Goal: Information Seeking & Learning: Learn about a topic

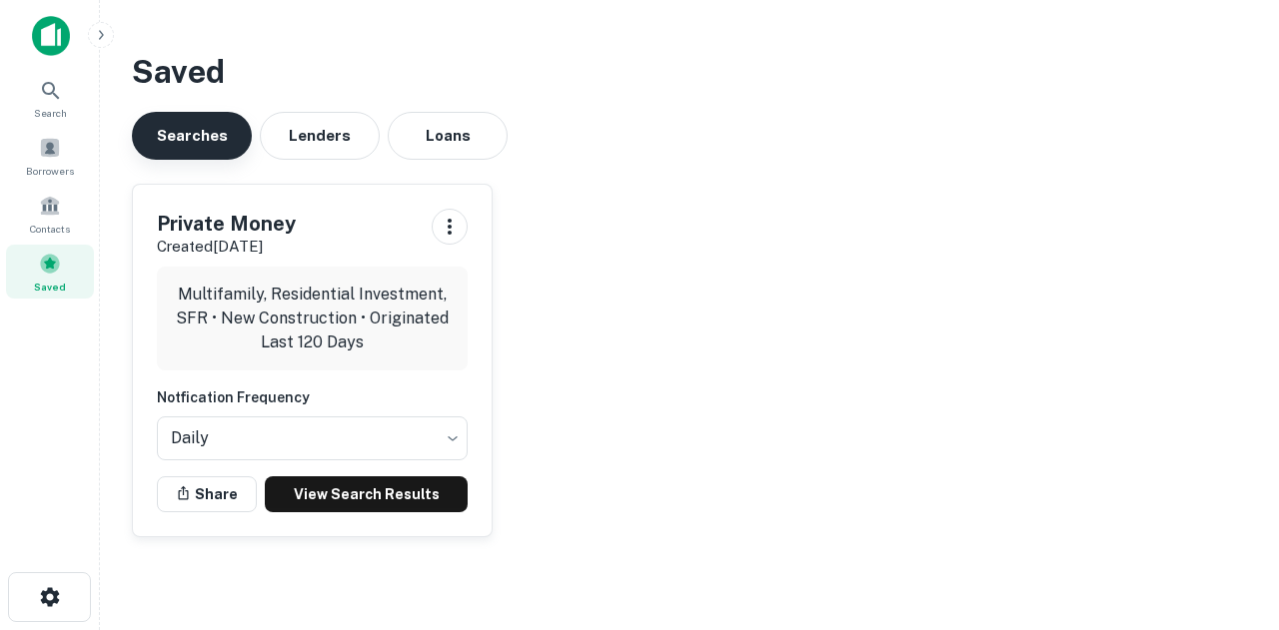
click at [204, 123] on button "Searches" at bounding box center [192, 136] width 120 height 48
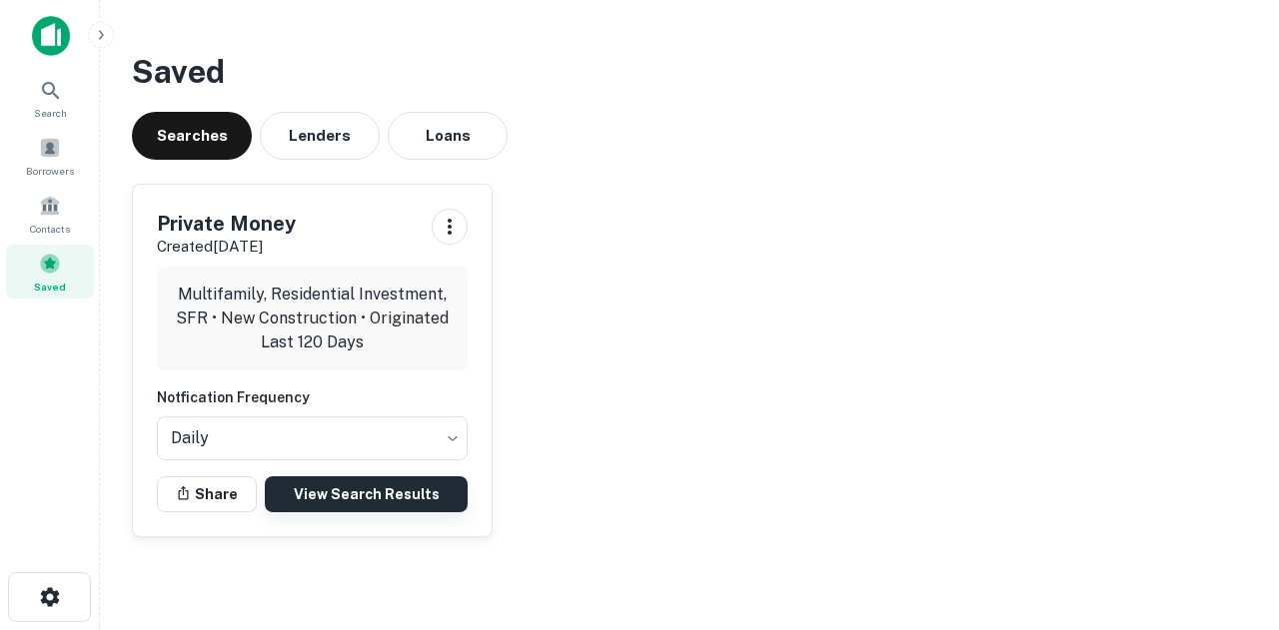
click at [388, 489] on link "View Search Results" at bounding box center [366, 495] width 203 height 36
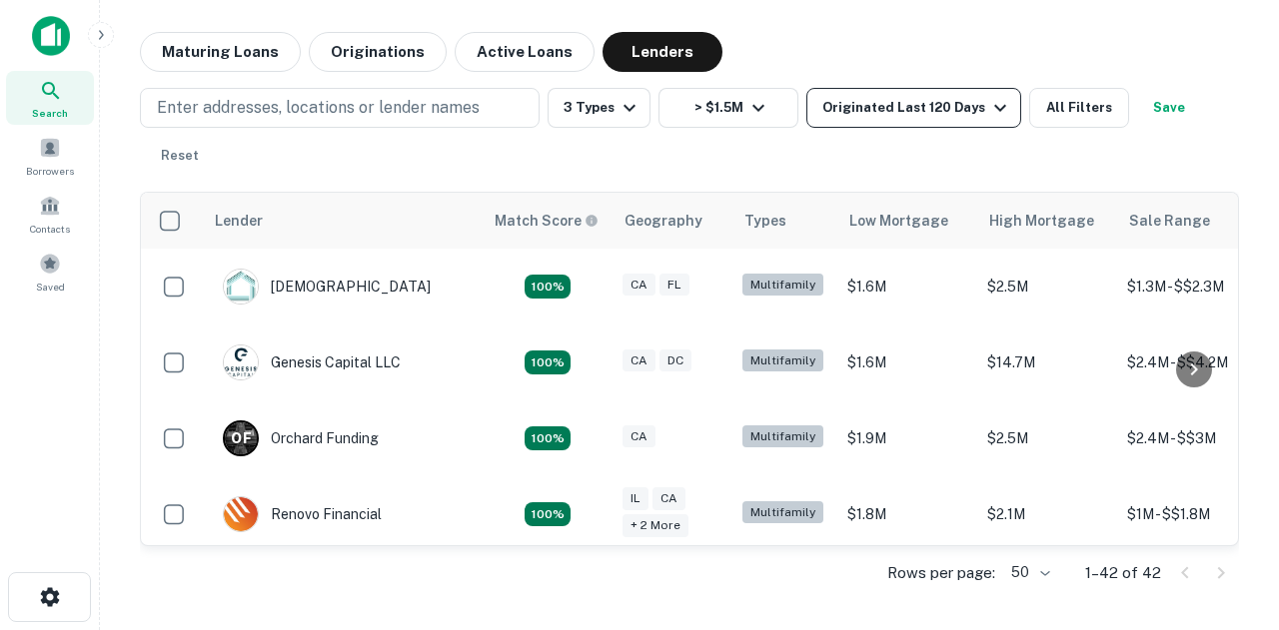
click at [947, 107] on div "Originated Last 120 Days" at bounding box center [917, 108] width 190 height 24
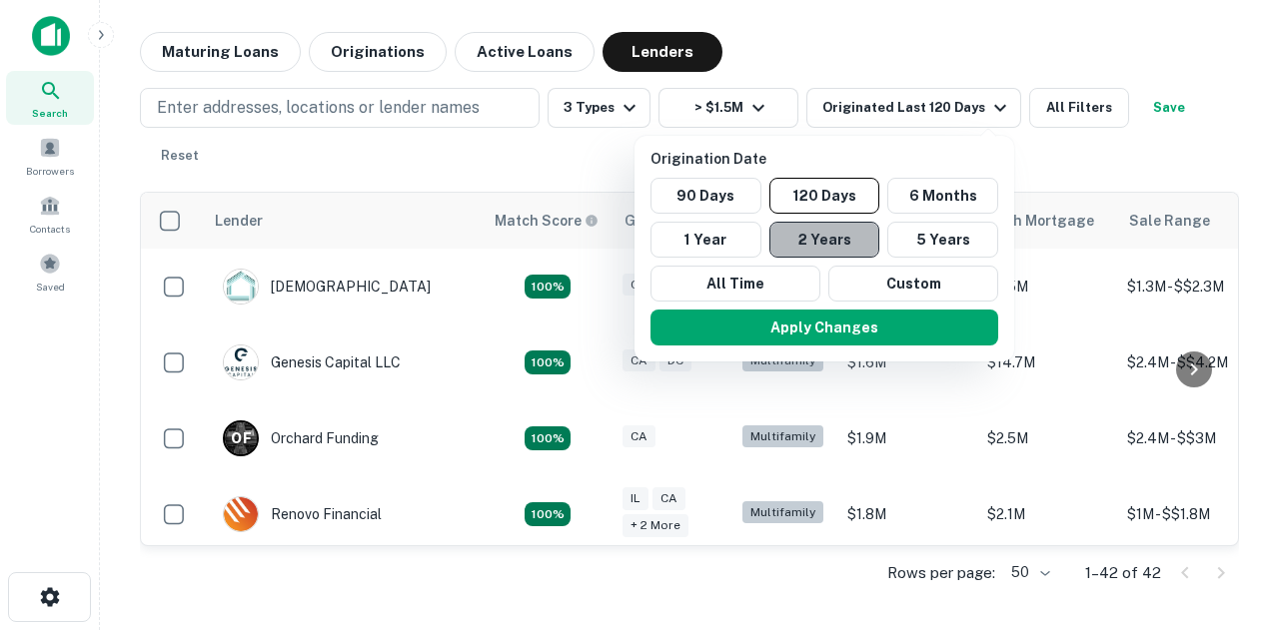
click at [826, 239] on button "2 Years" at bounding box center [824, 240] width 111 height 36
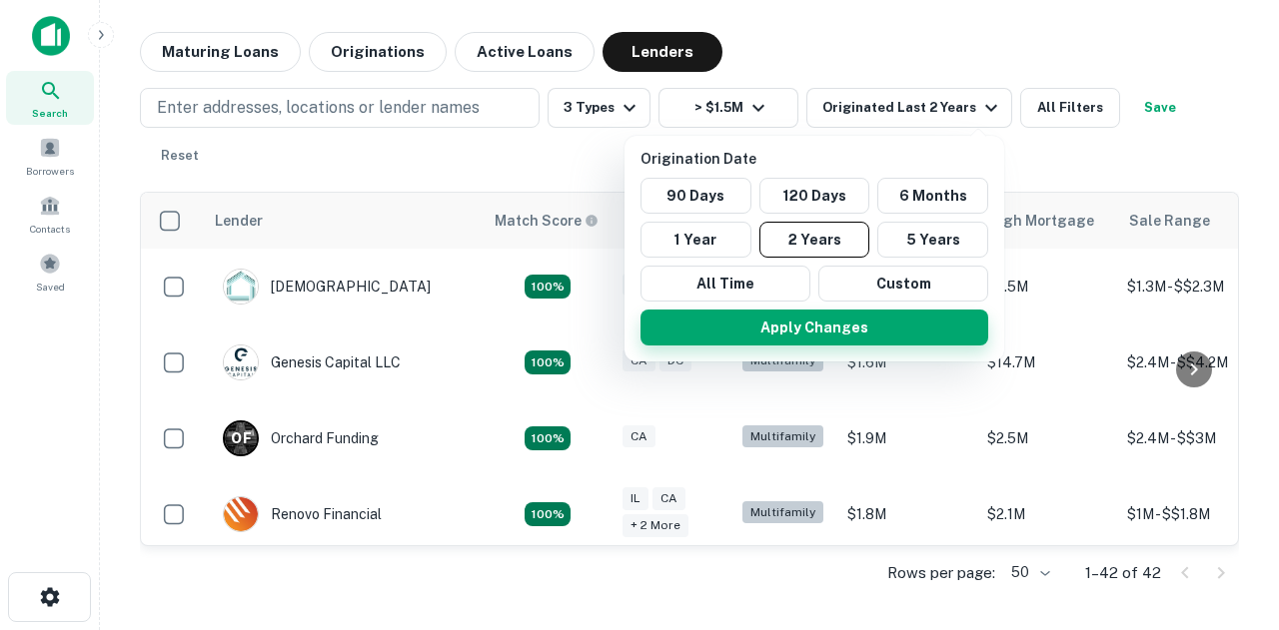
click at [822, 336] on button "Apply Changes" at bounding box center [814, 328] width 348 height 36
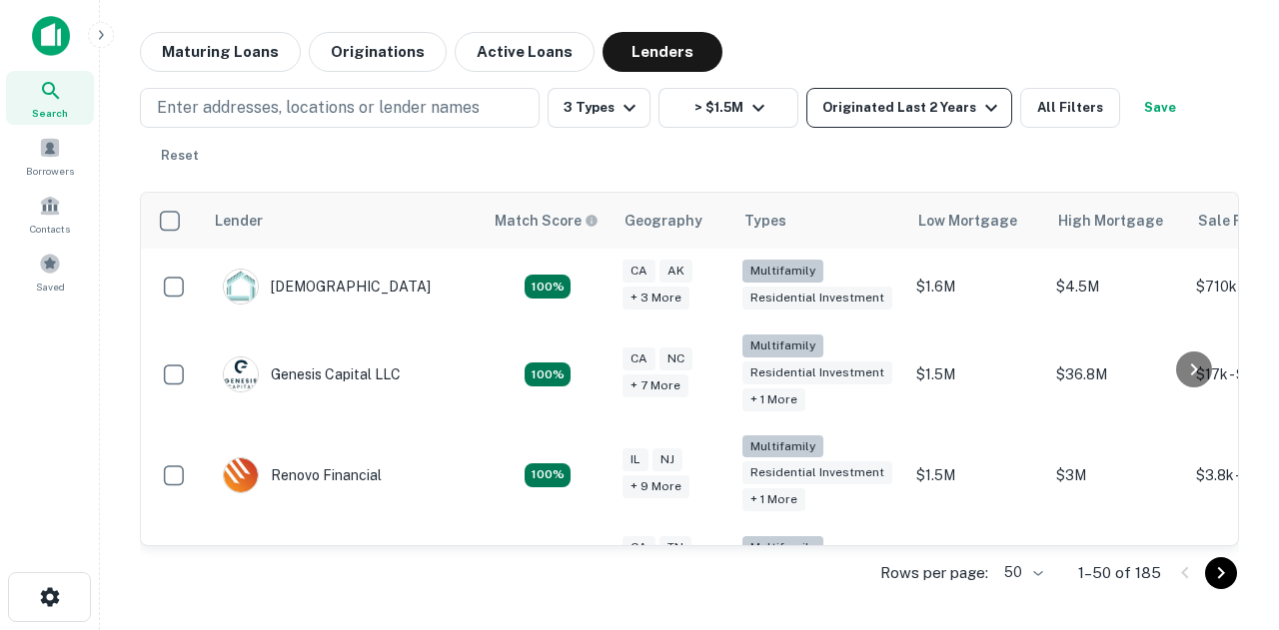
click at [979, 107] on icon "button" at bounding box center [991, 108] width 24 height 24
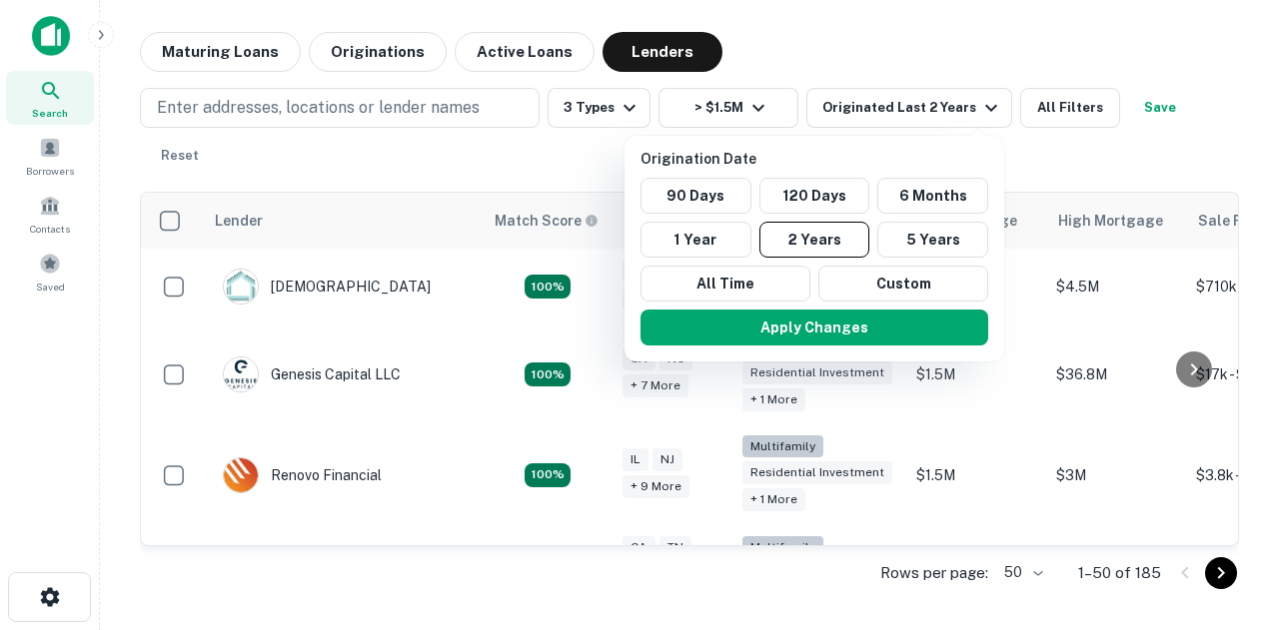
click at [1071, 159] on div at bounding box center [639, 315] width 1279 height 630
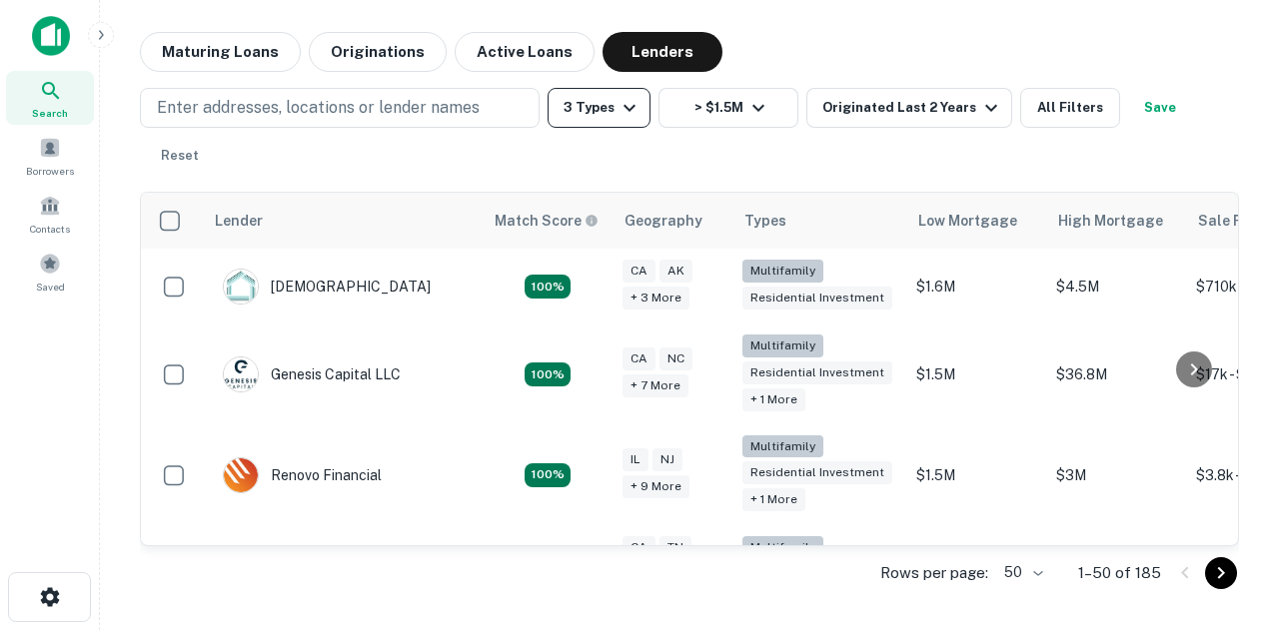
click at [590, 115] on button "3 Types" at bounding box center [599, 108] width 103 height 40
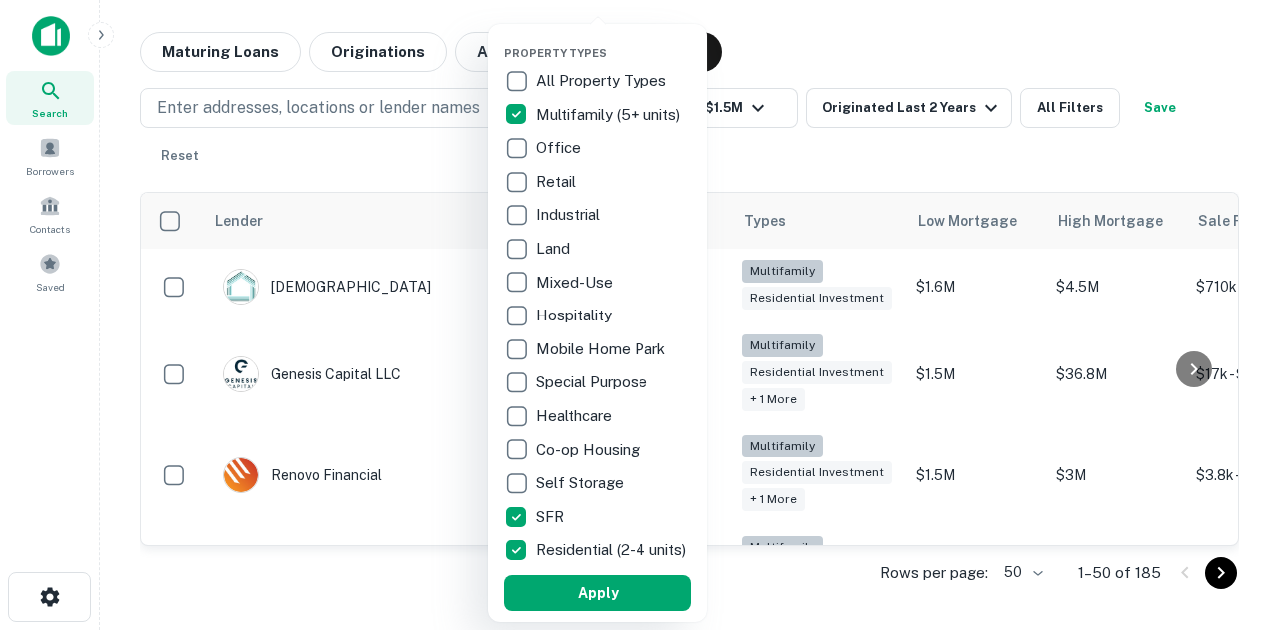
click at [1075, 59] on div at bounding box center [639, 315] width 1279 height 630
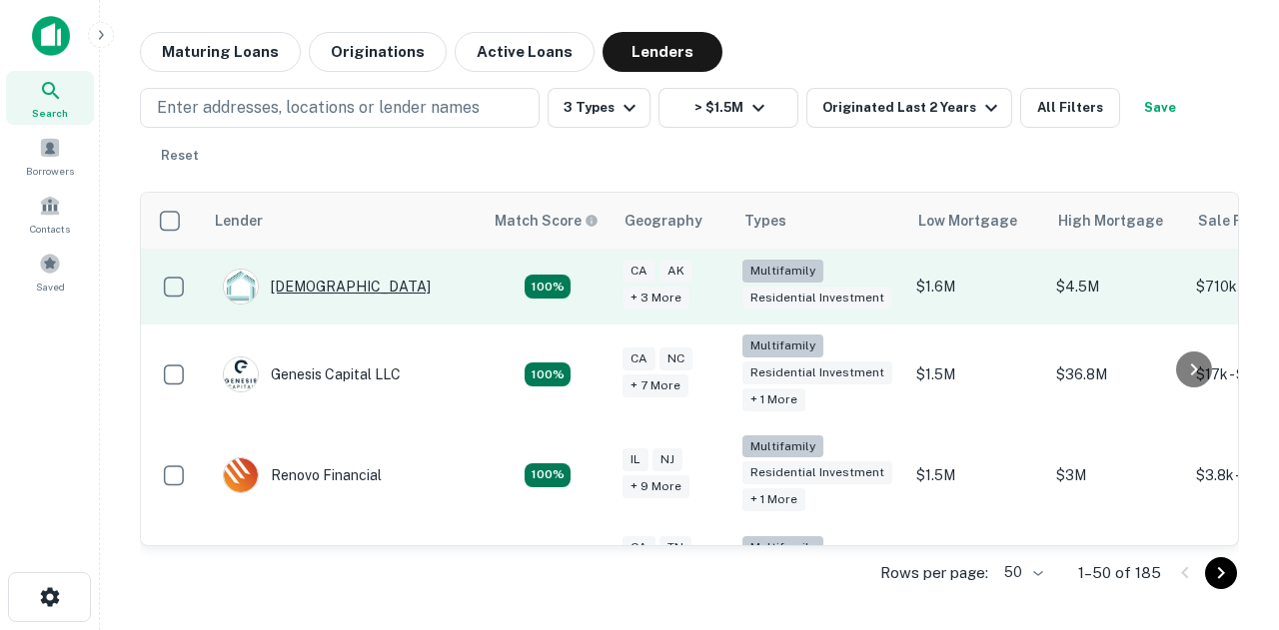
click at [314, 283] on div "Conventus" at bounding box center [327, 287] width 208 height 36
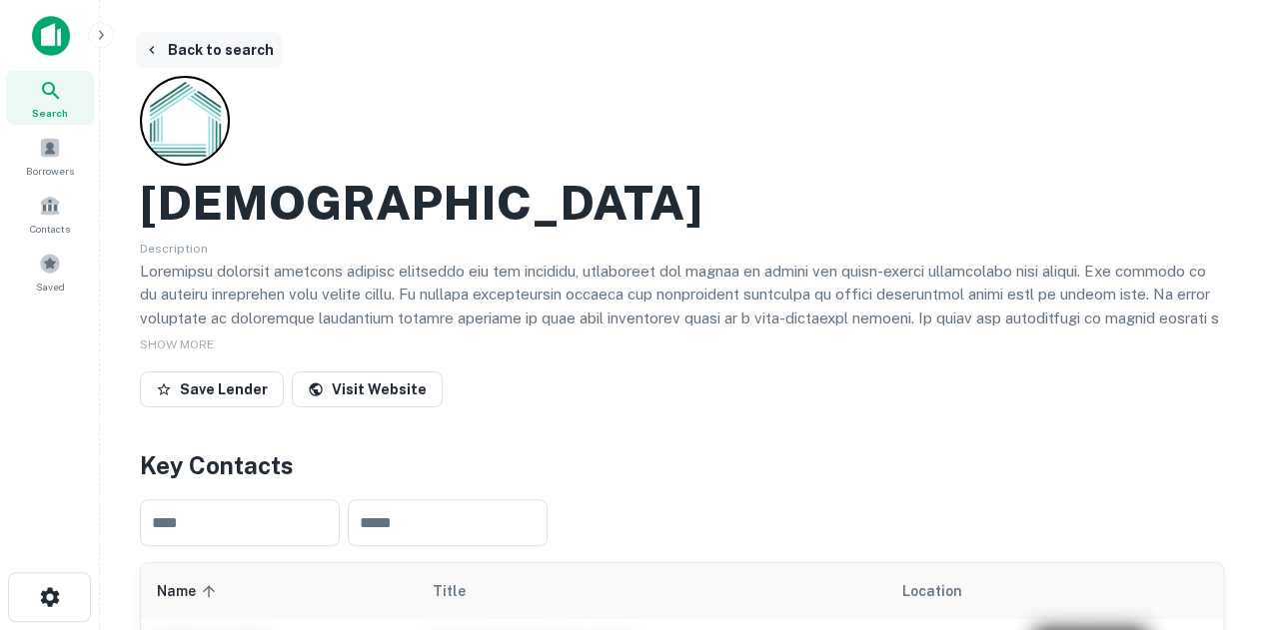
click at [223, 44] on button "Back to search" at bounding box center [209, 50] width 146 height 36
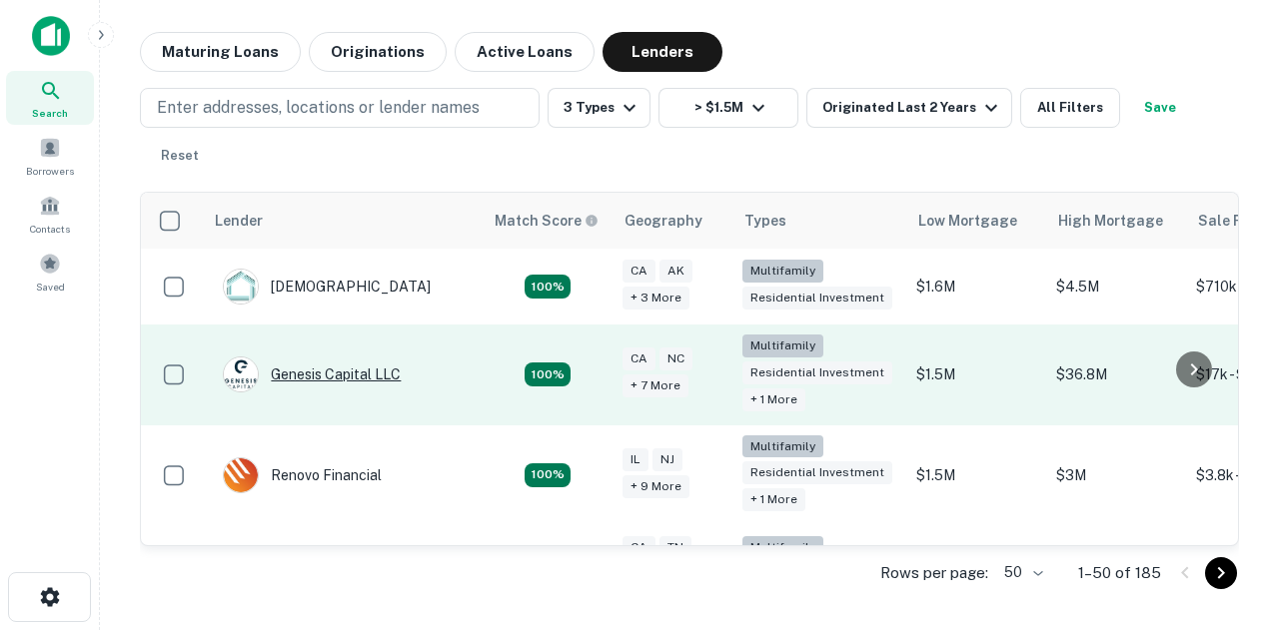
click at [350, 370] on div "Genesis Capital LLC" at bounding box center [312, 375] width 178 height 36
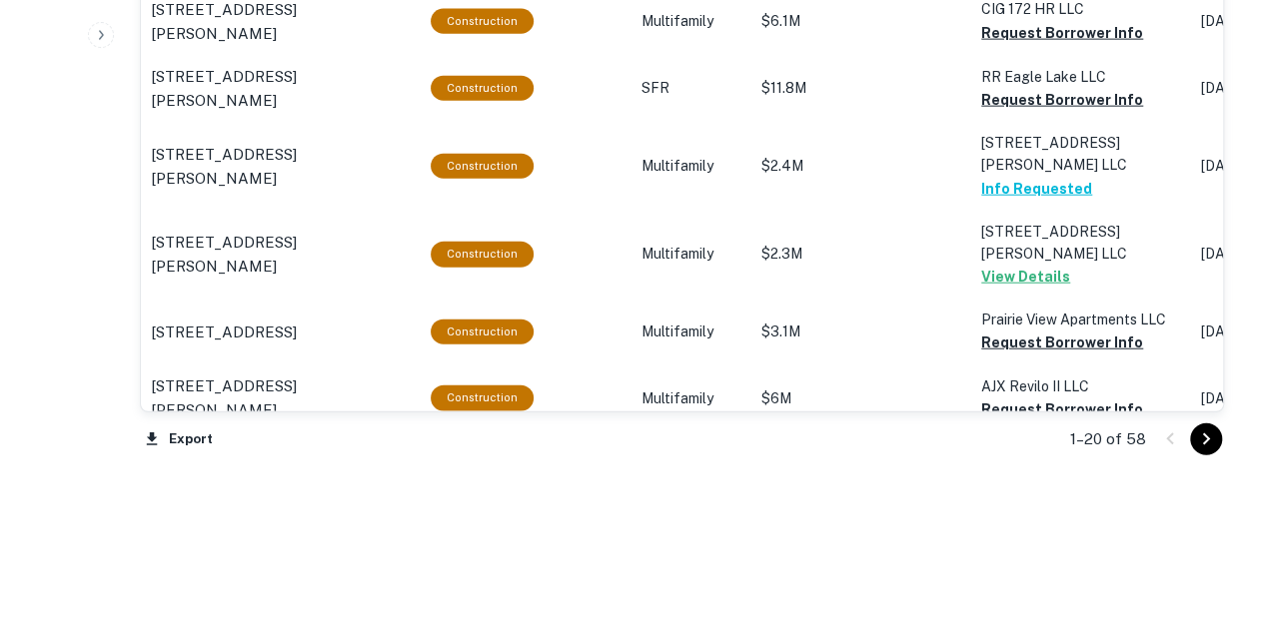
scroll to position [2362, 0]
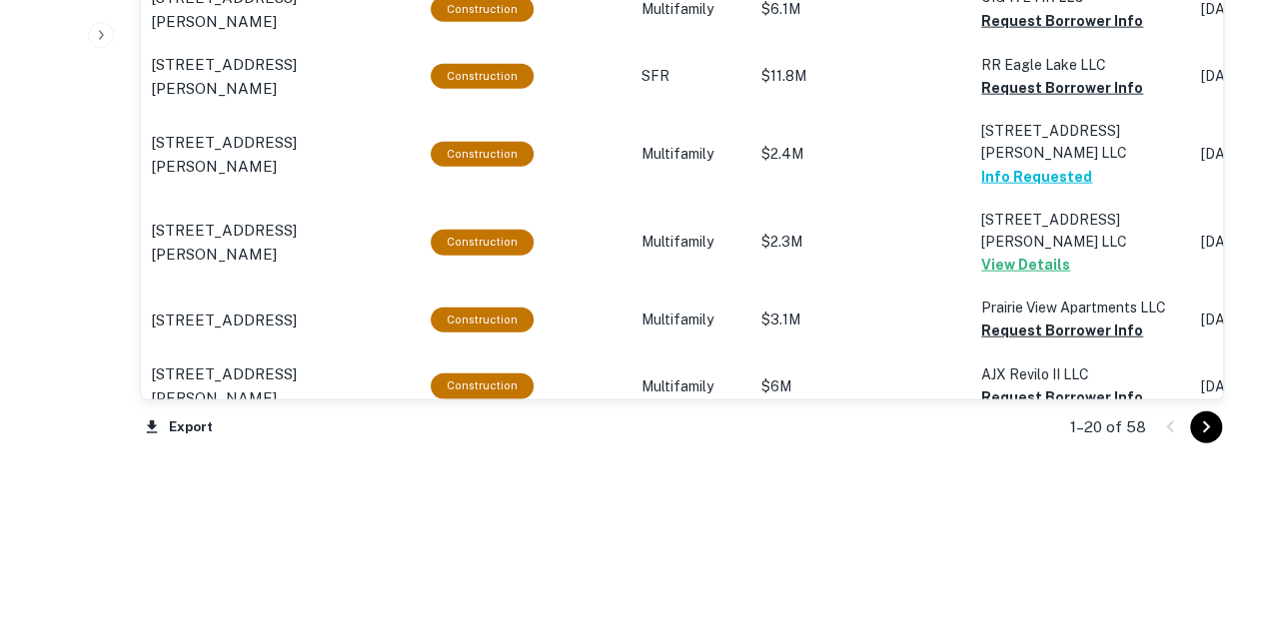
click at [1209, 425] on icon "Go to next page" at bounding box center [1206, 428] width 24 height 24
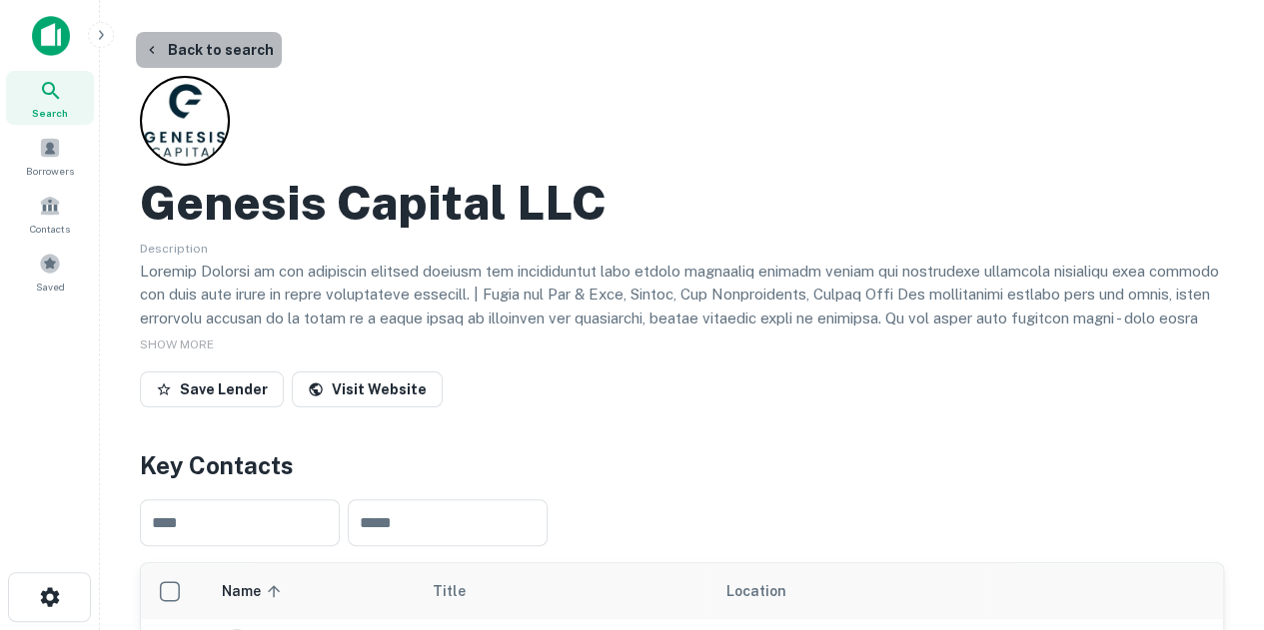
click at [236, 43] on button "Back to search" at bounding box center [209, 50] width 146 height 36
click at [240, 54] on button "Back to search" at bounding box center [209, 50] width 146 height 36
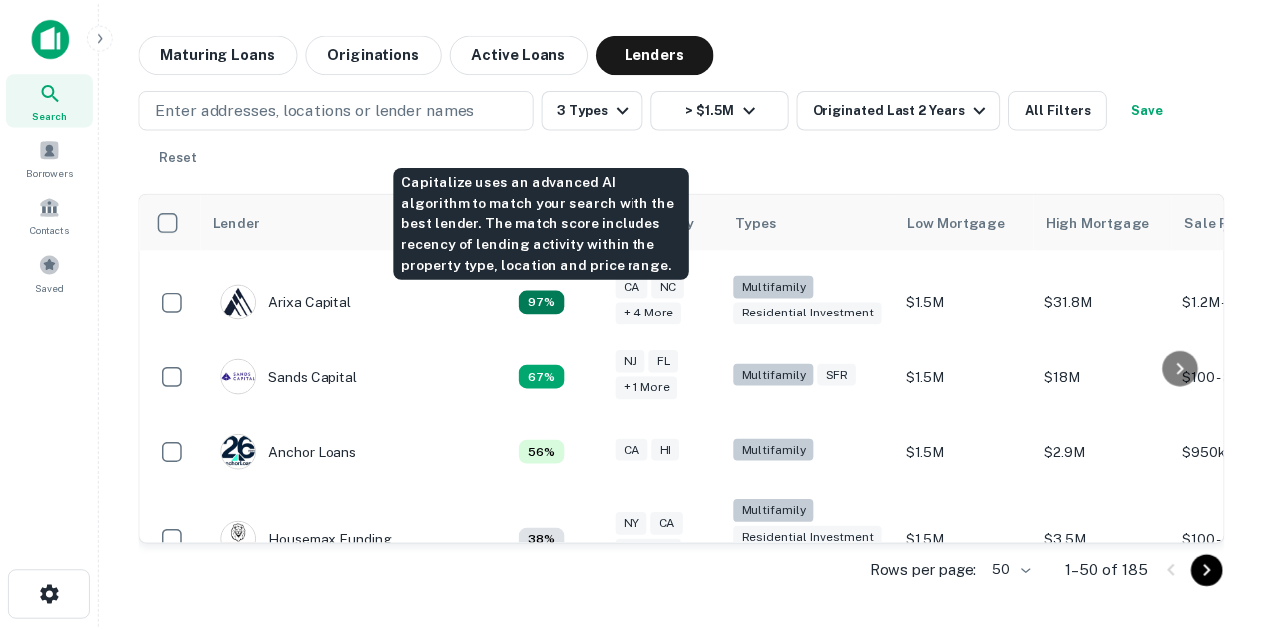
scroll to position [339, 0]
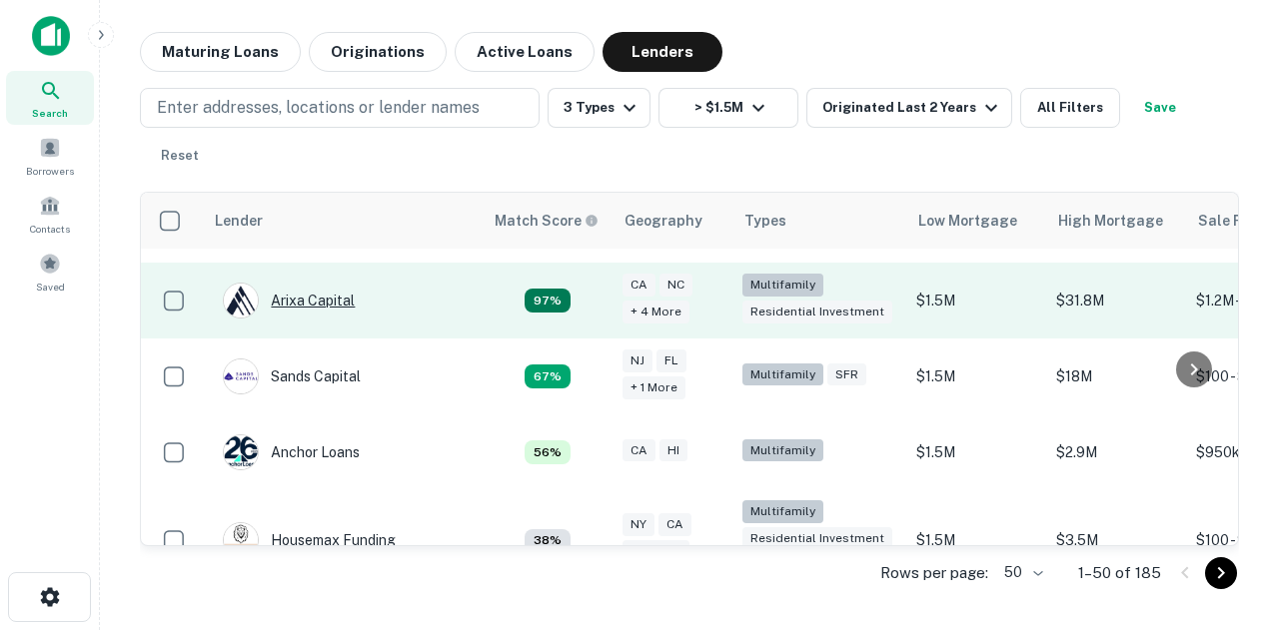
click at [291, 297] on div "Arixa Capital" at bounding box center [289, 301] width 132 height 36
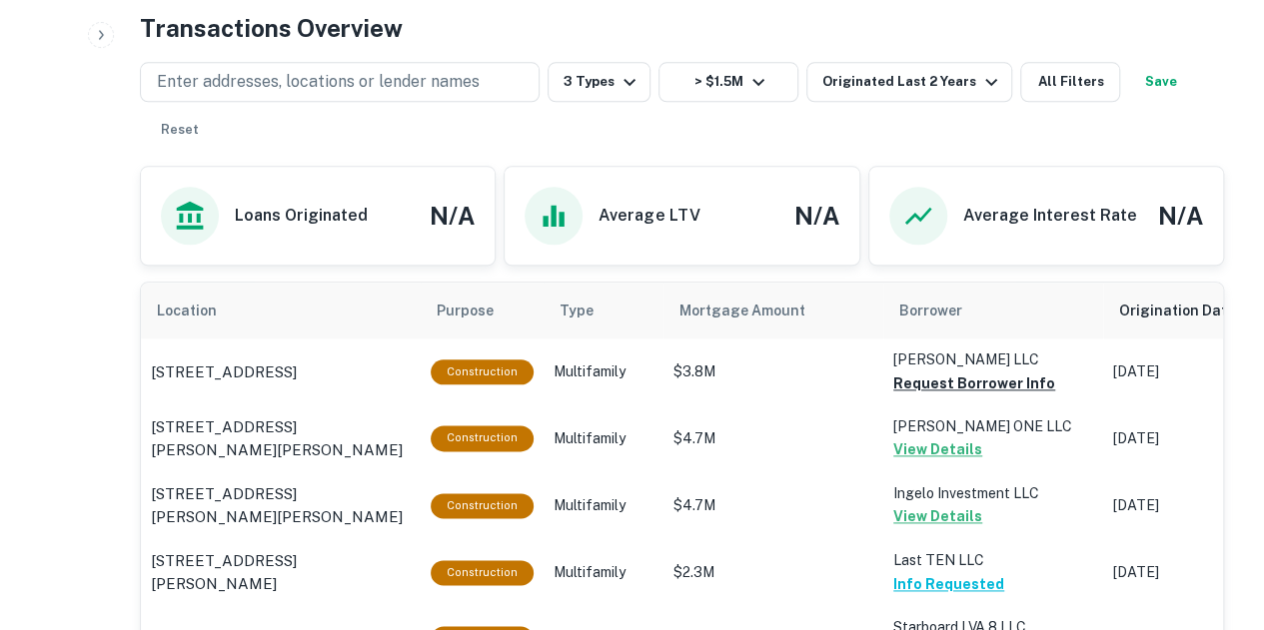
scroll to position [849, 0]
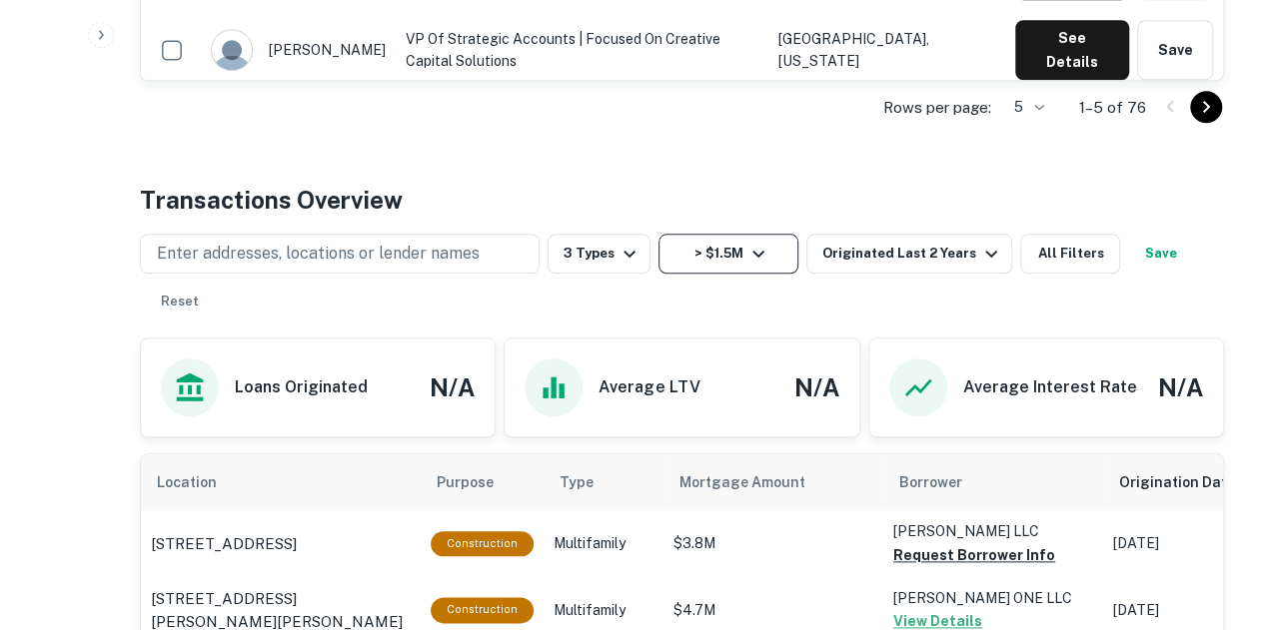
click at [773, 257] on button "> $1.5M" at bounding box center [728, 254] width 140 height 40
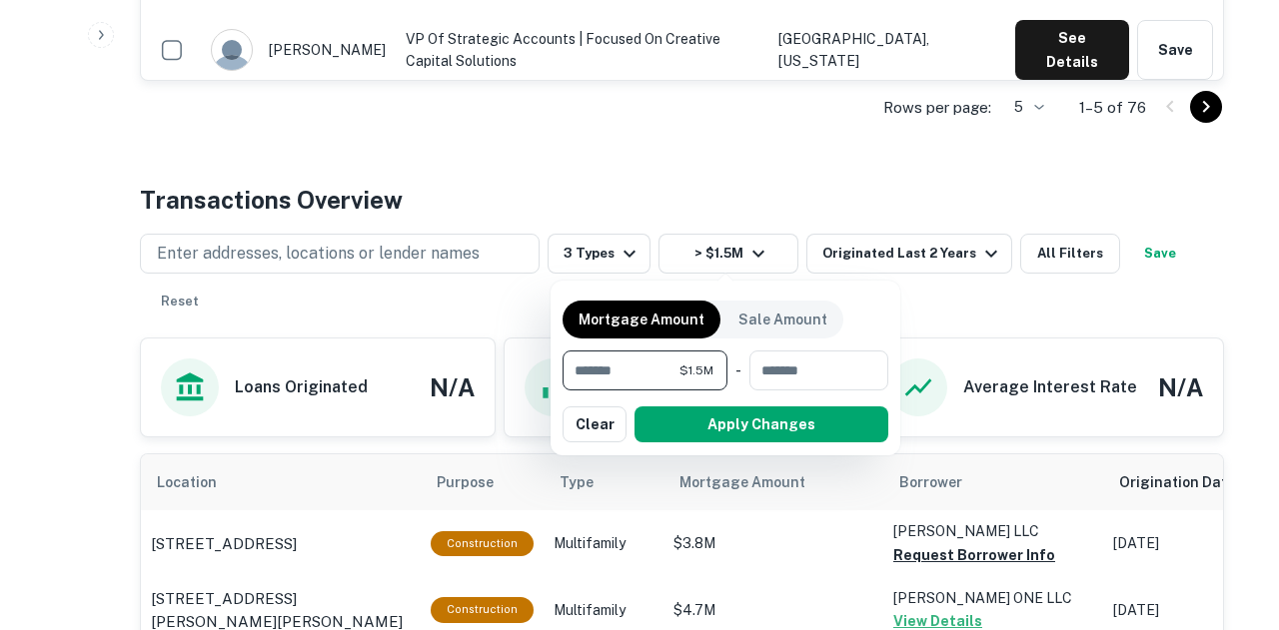
click at [643, 365] on input "*******" at bounding box center [621, 371] width 117 height 40
type input "*"
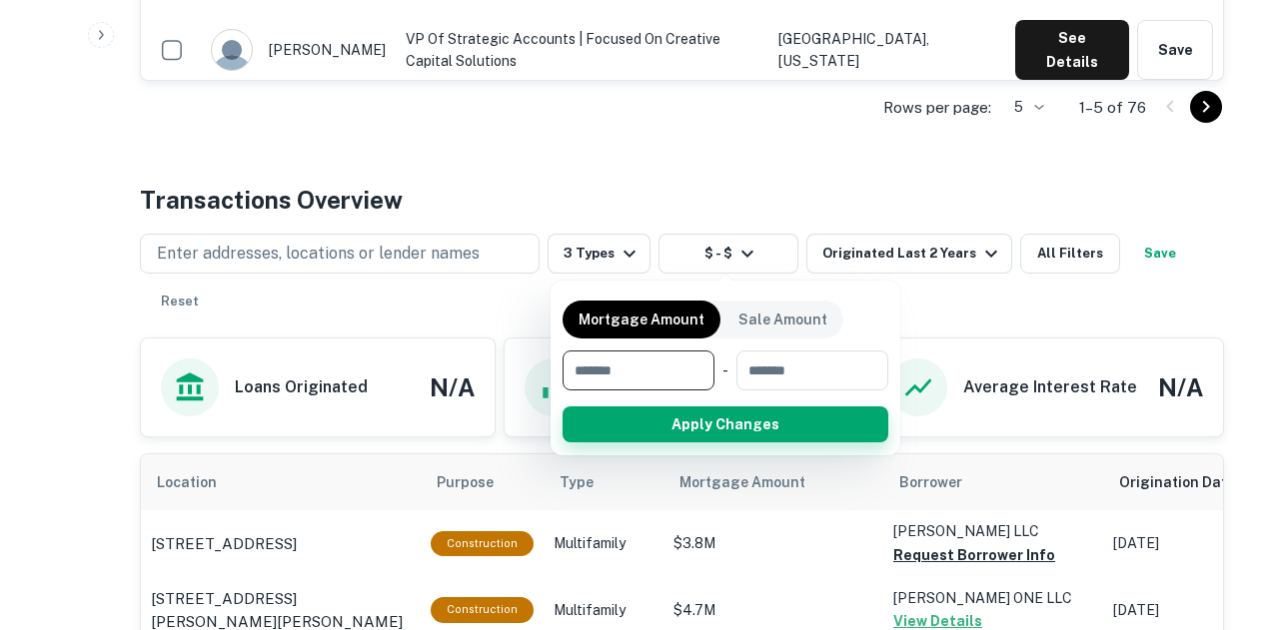
click at [749, 423] on button "Apply Changes" at bounding box center [726, 425] width 326 height 36
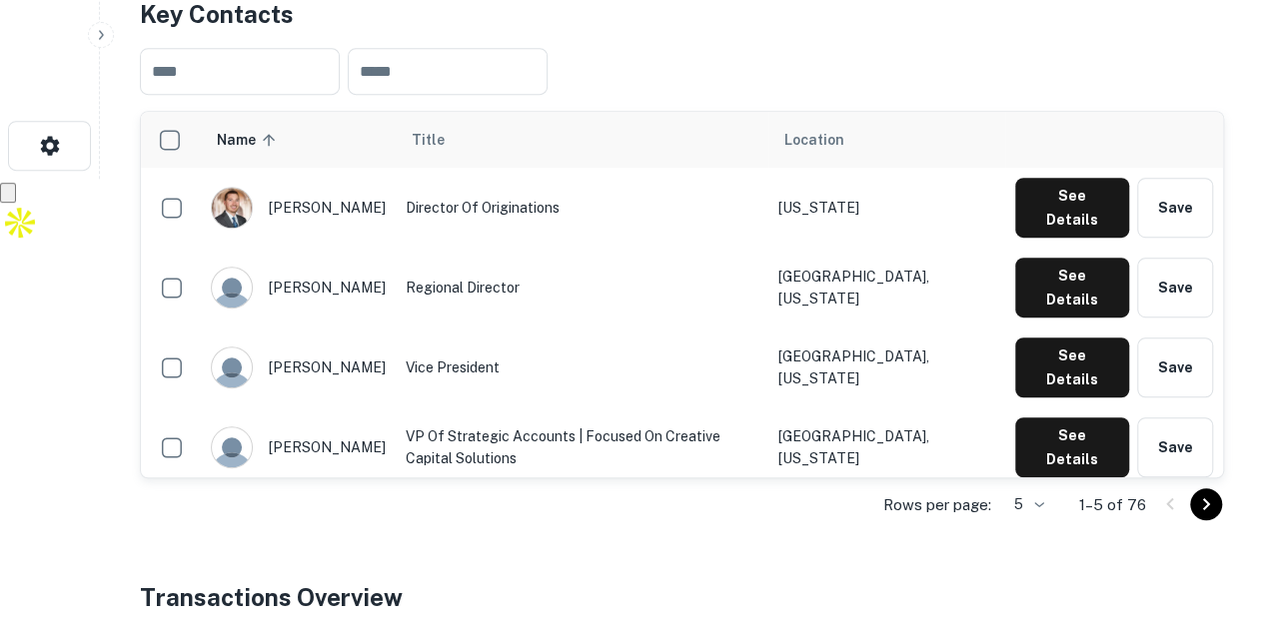
scroll to position [434, 0]
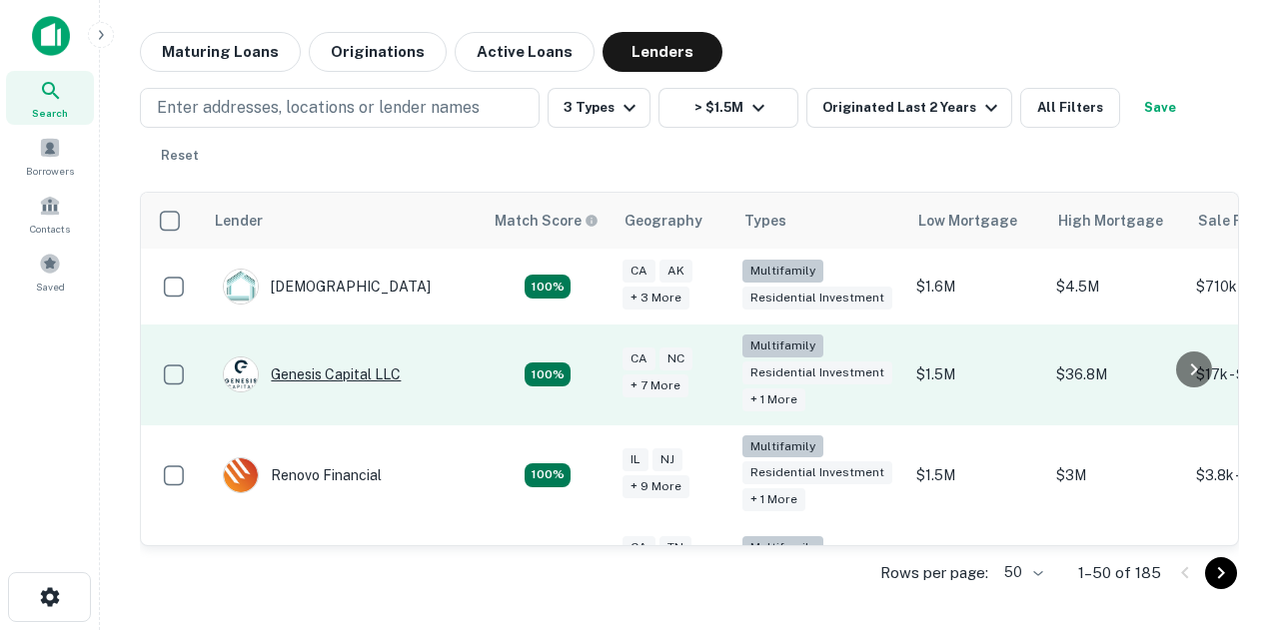
click at [344, 373] on div "Genesis Capital LLC" at bounding box center [312, 375] width 178 height 36
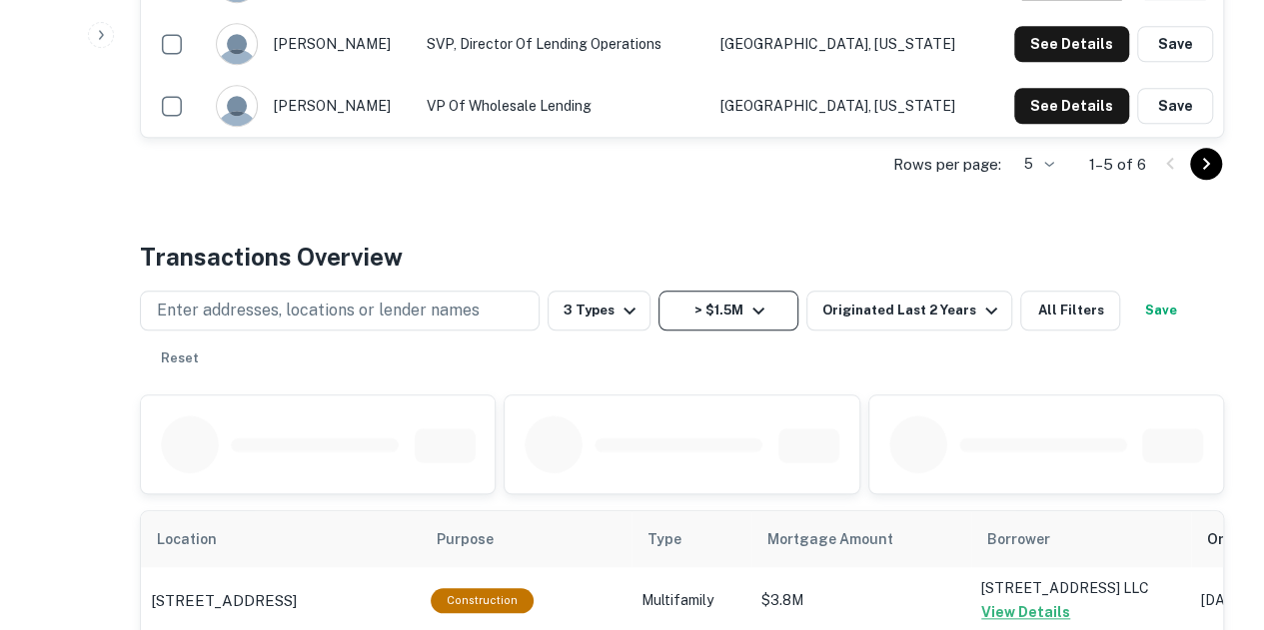
scroll to position [794, 0]
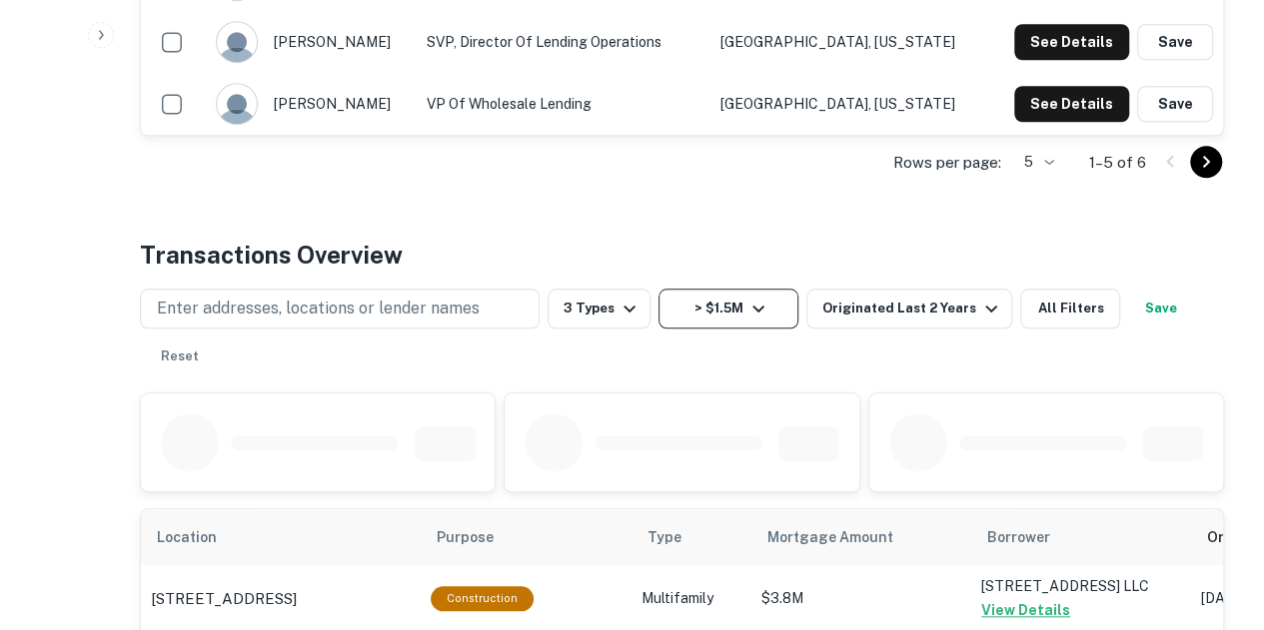
click at [763, 304] on icon "button" at bounding box center [758, 309] width 24 height 24
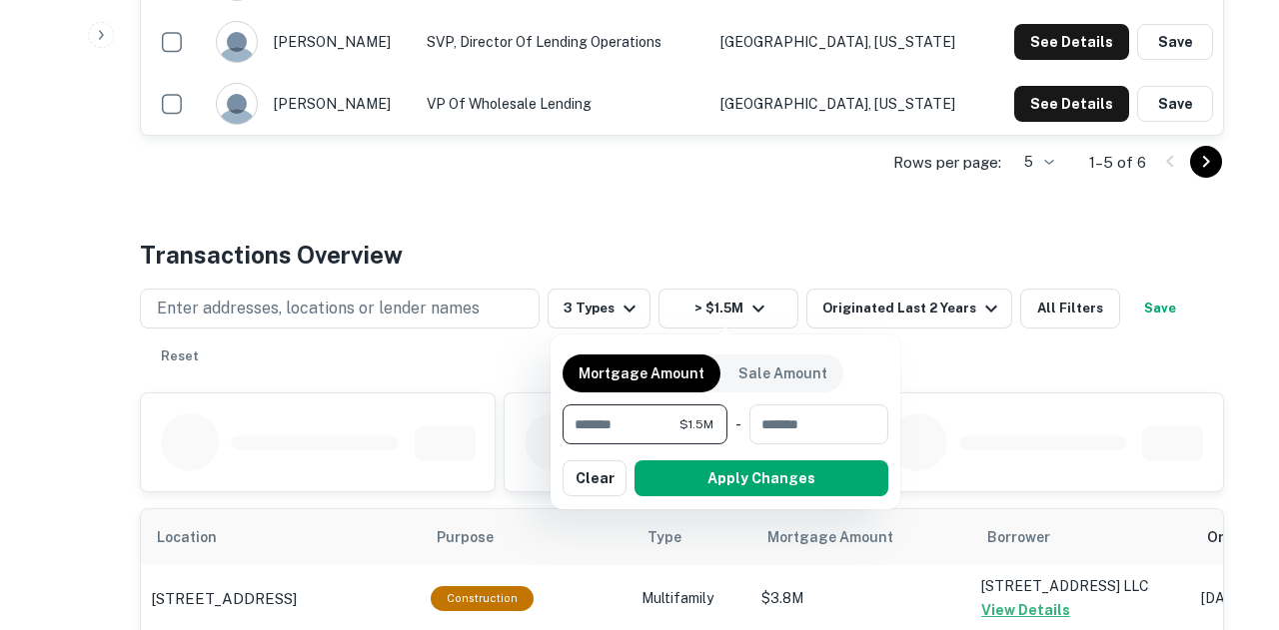
click at [645, 429] on input "*******" at bounding box center [621, 425] width 117 height 40
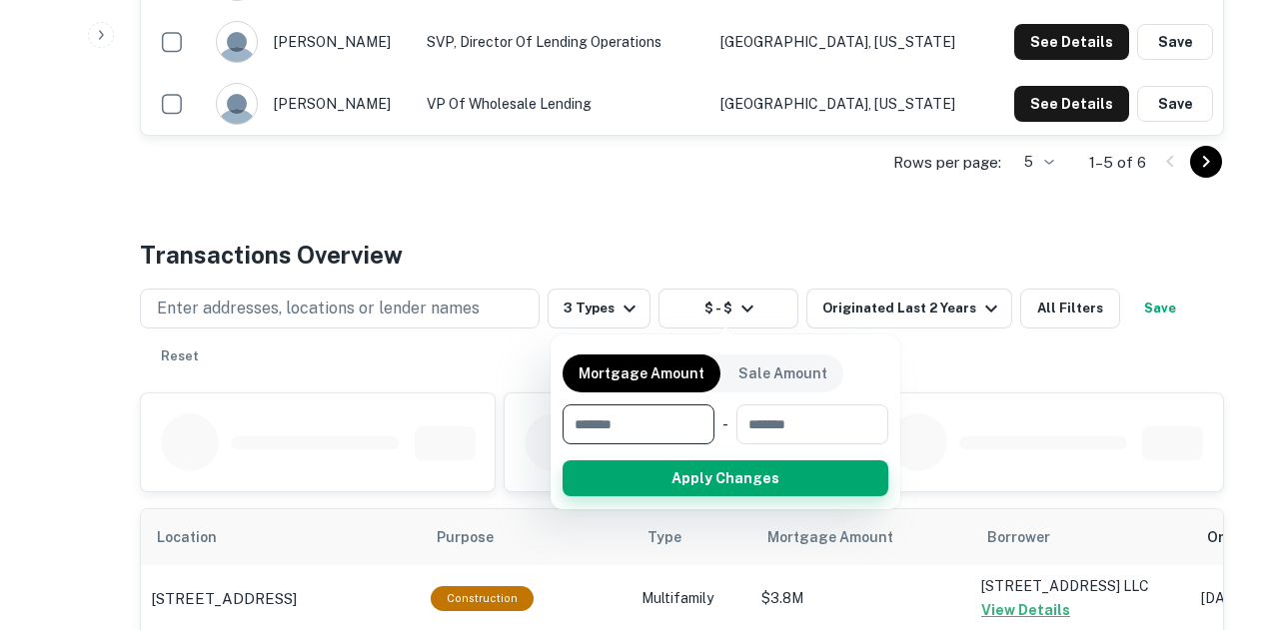
click at [770, 485] on button "Apply Changes" at bounding box center [726, 479] width 326 height 36
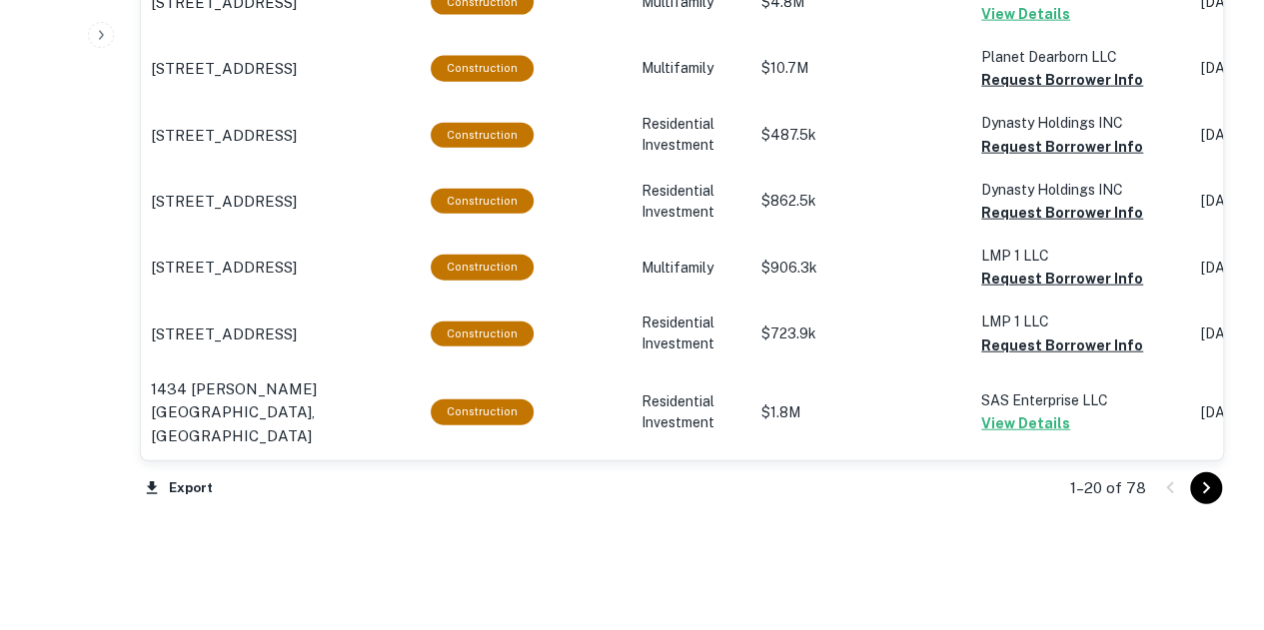
scroll to position [2374, 0]
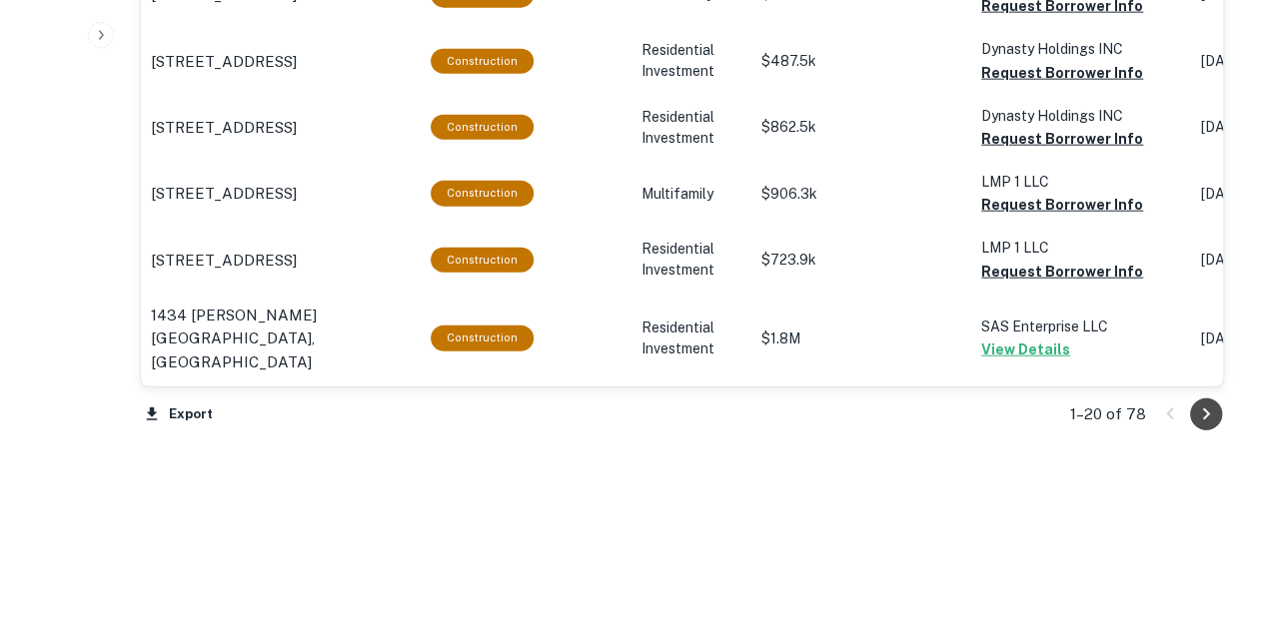
click at [1213, 419] on icon "Go to next page" at bounding box center [1206, 415] width 24 height 24
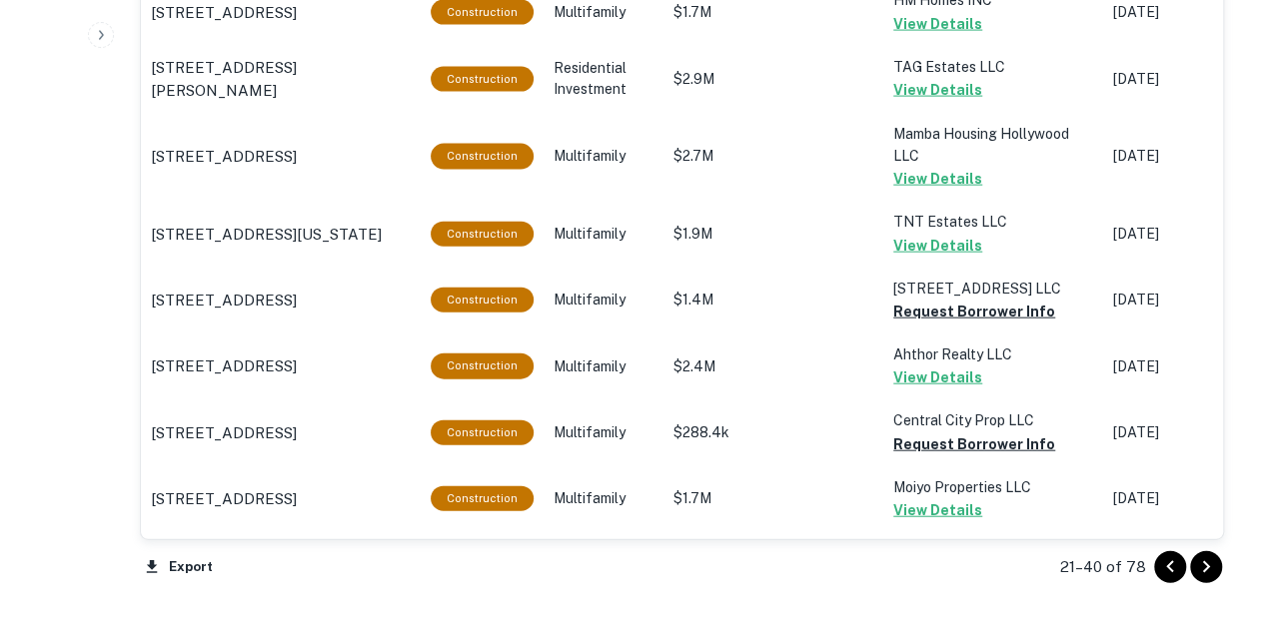
scroll to position [2332, 0]
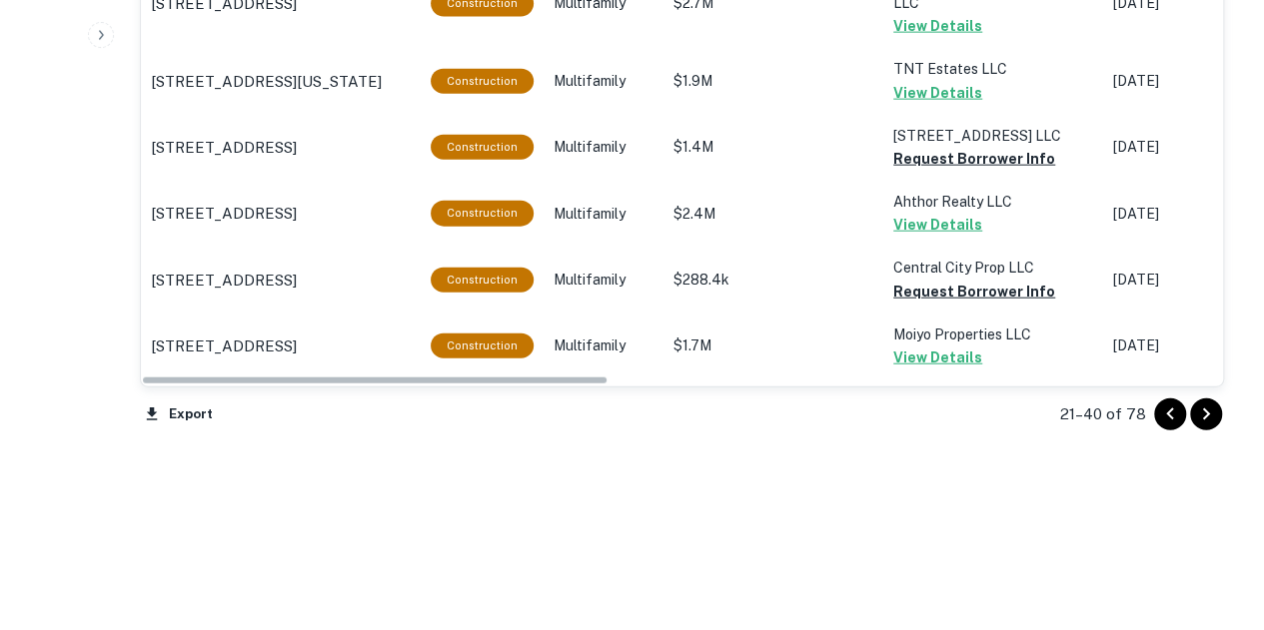
click at [1200, 411] on icon "Go to next page" at bounding box center [1206, 415] width 24 height 24
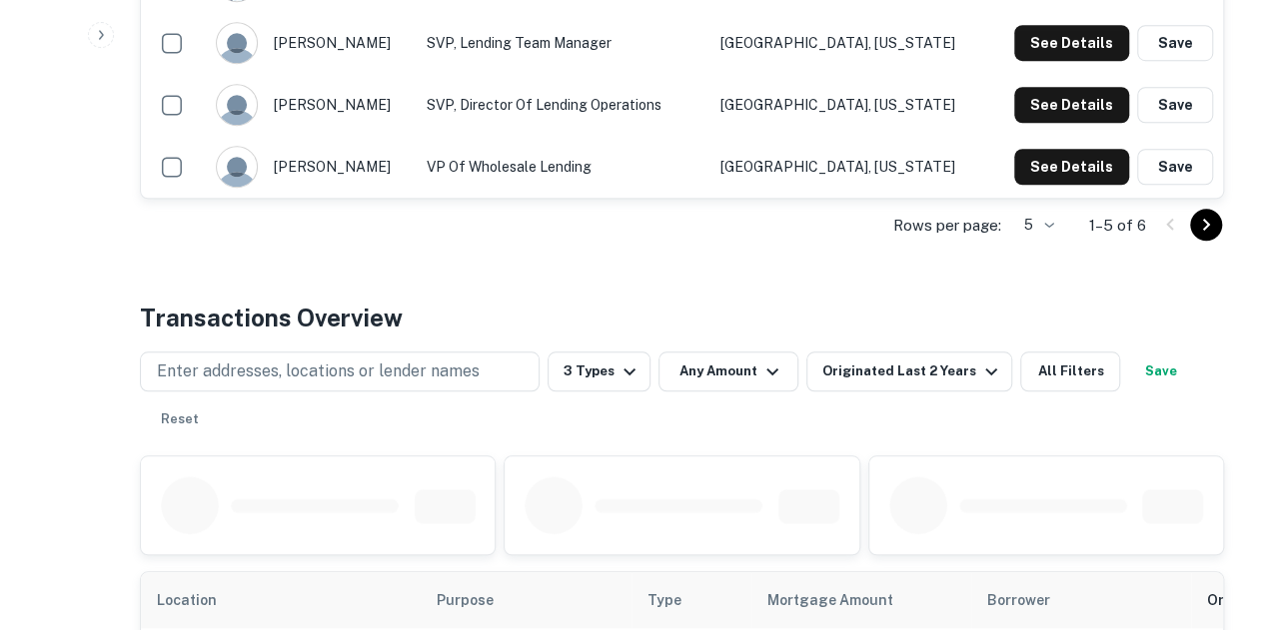
scroll to position [727, 0]
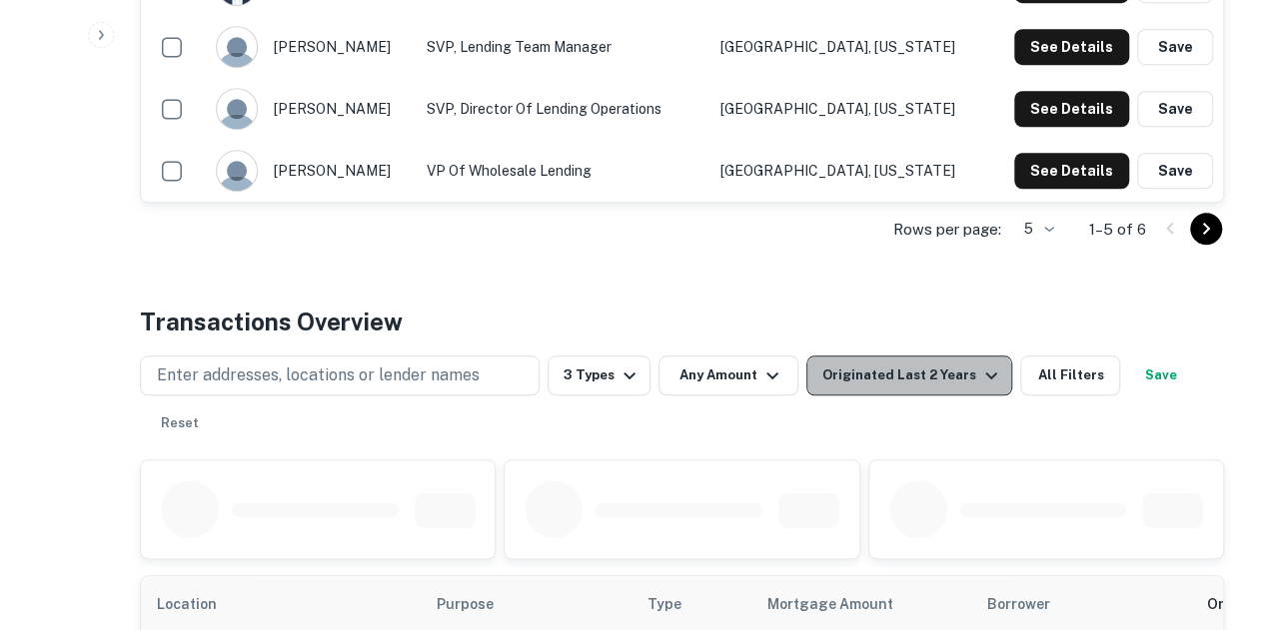
click at [954, 356] on button "Originated Last 2 Years" at bounding box center [909, 376] width 206 height 40
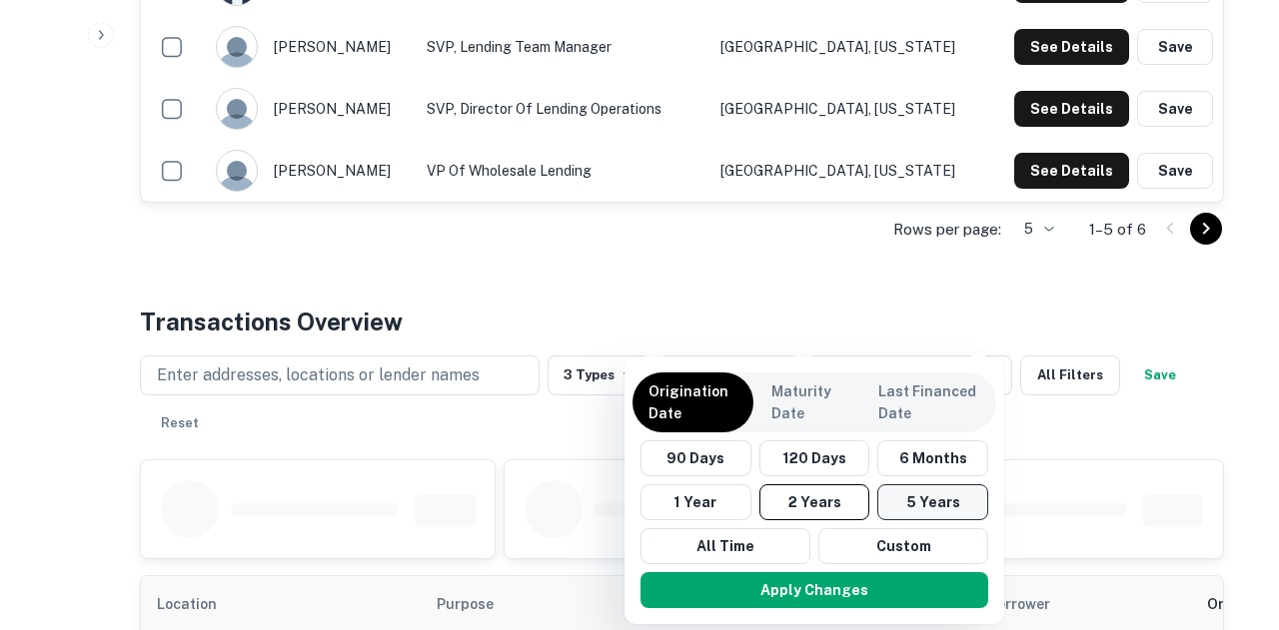
click at [927, 499] on button "5 Years" at bounding box center [932, 503] width 111 height 36
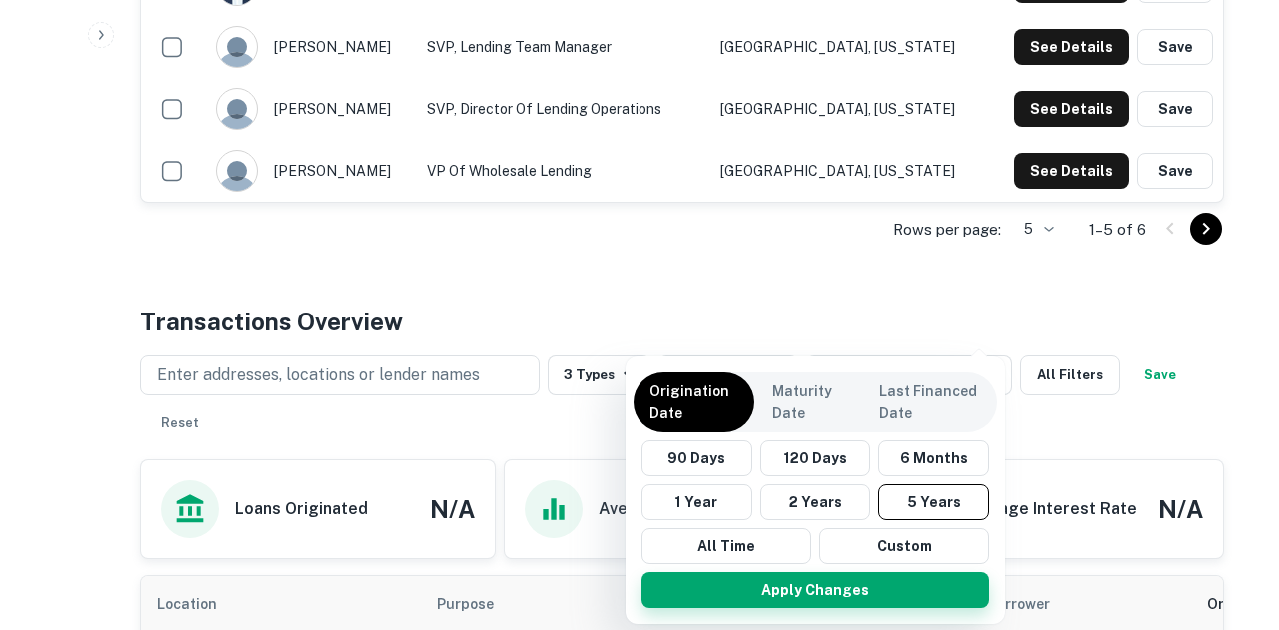
click at [860, 574] on button "Apply Changes" at bounding box center [815, 590] width 348 height 36
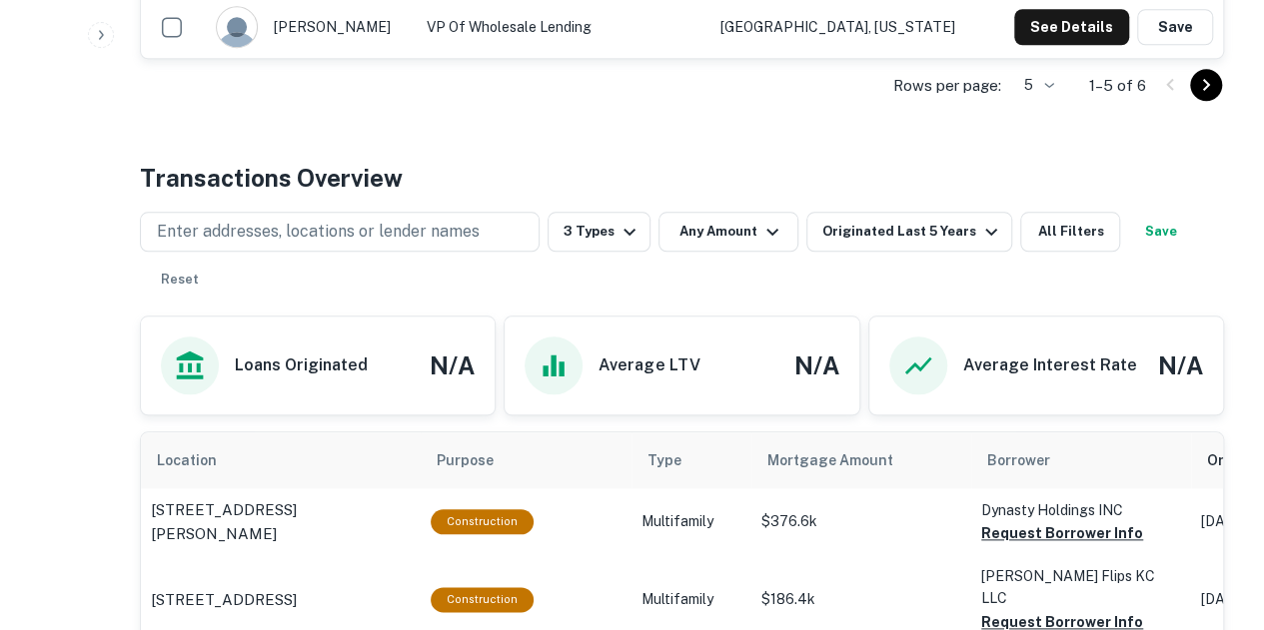
scroll to position [869, 0]
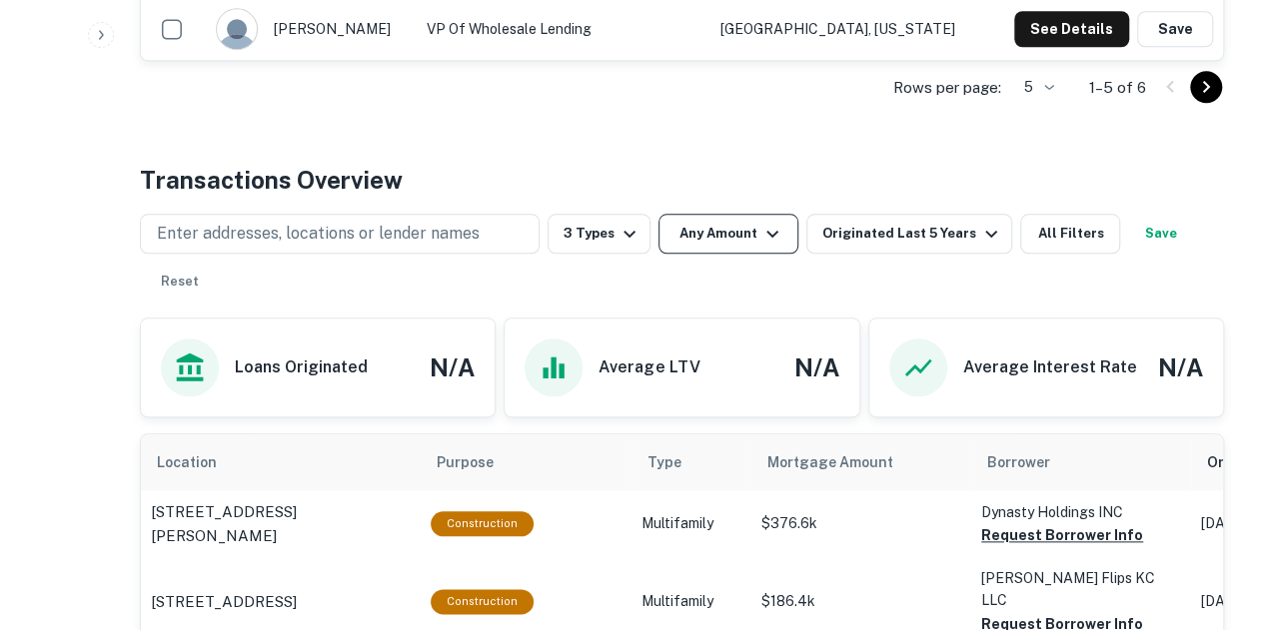
click at [715, 245] on button "Any Amount" at bounding box center [728, 234] width 140 height 40
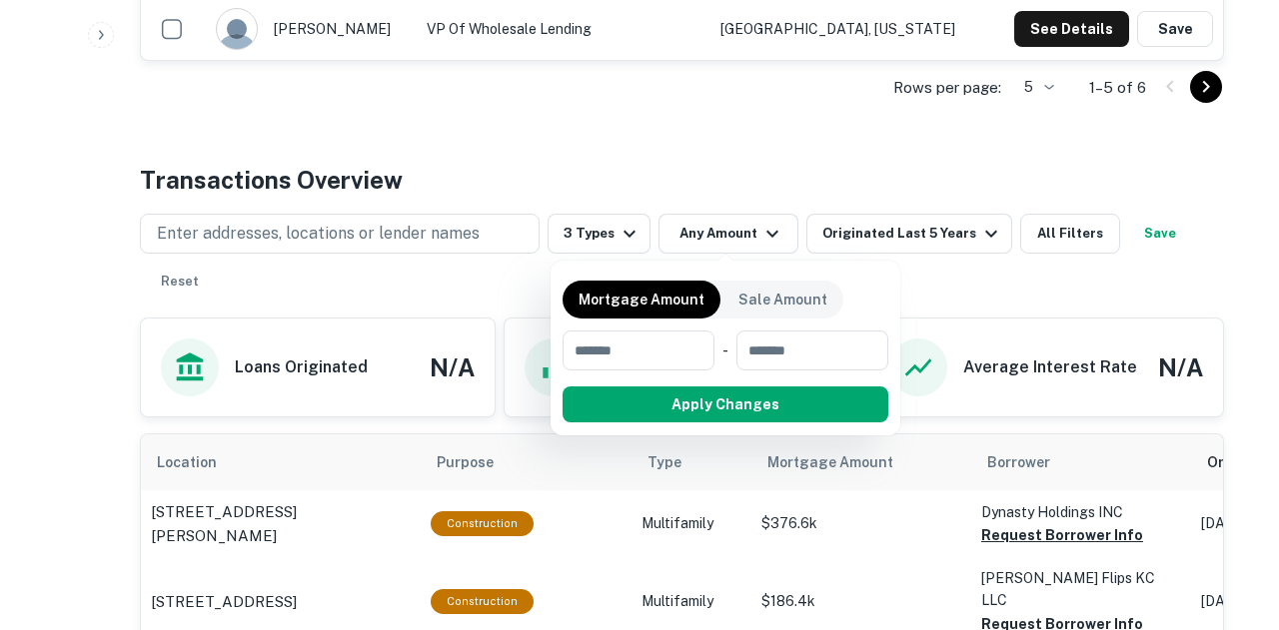
click at [711, 149] on div at bounding box center [639, 315] width 1279 height 630
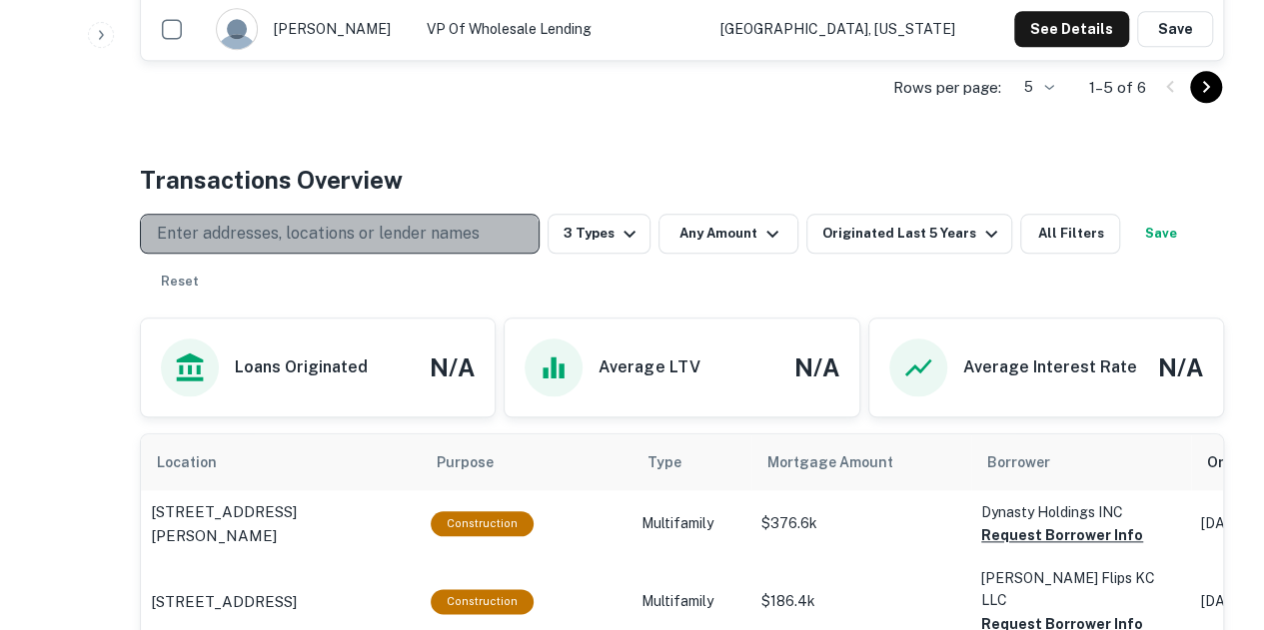
click at [384, 229] on p "Enter addresses, locations or lender names" at bounding box center [318, 234] width 323 height 24
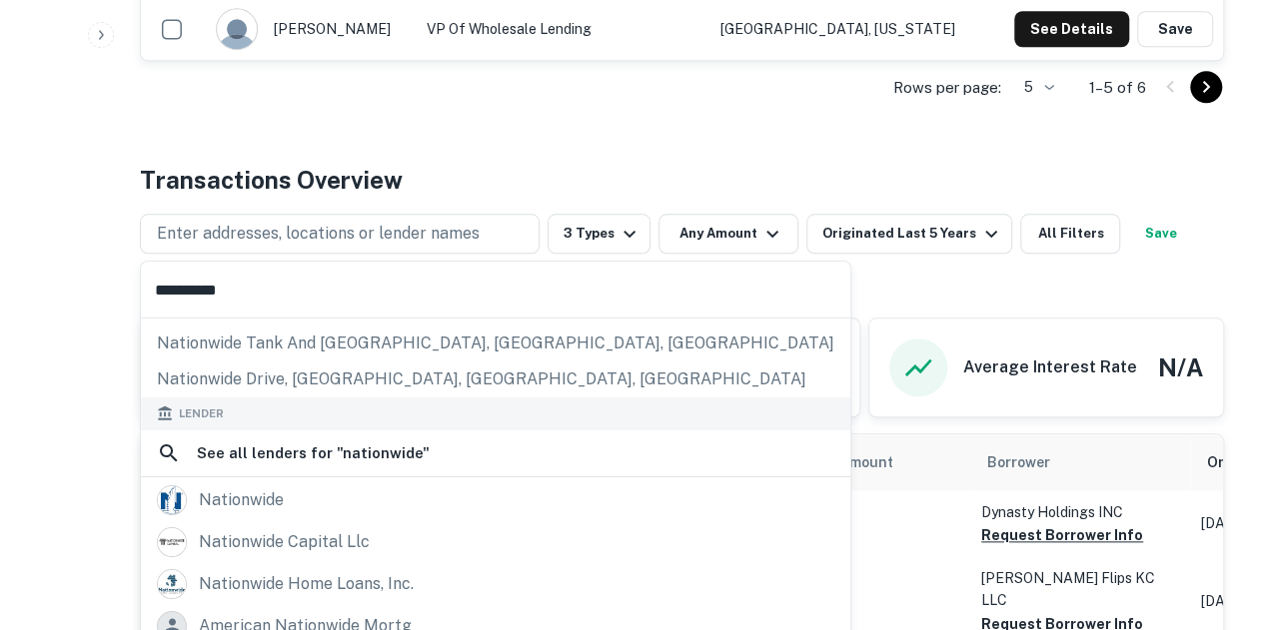
scroll to position [166, 0]
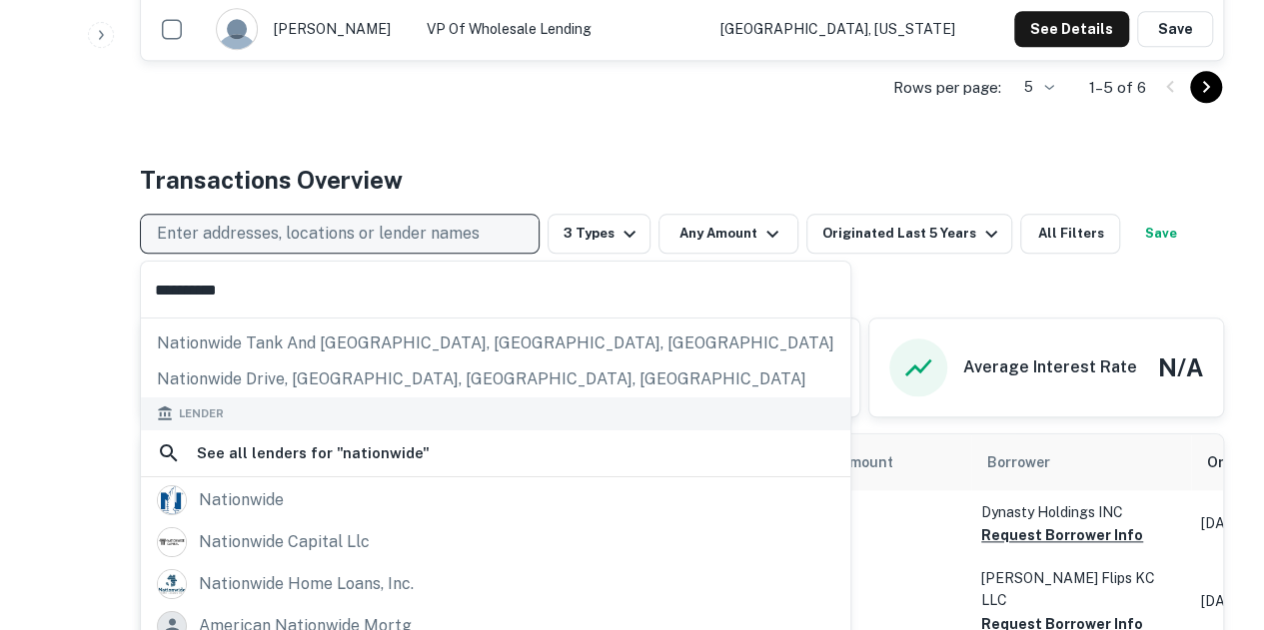
type input "**********"
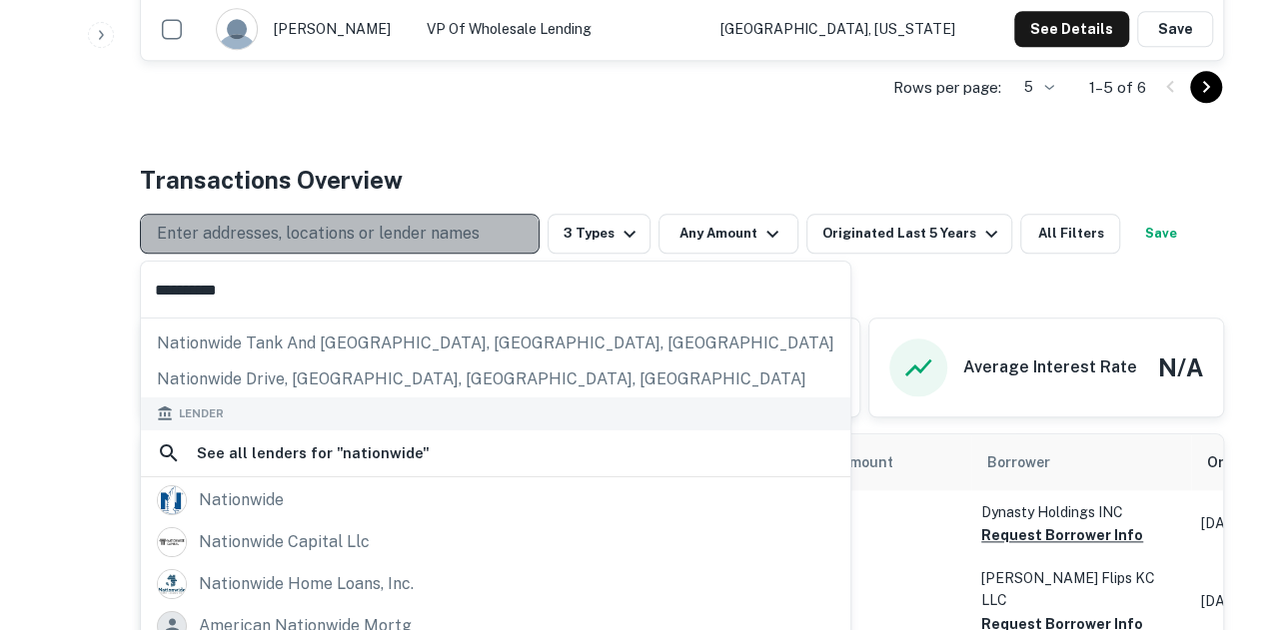
click at [323, 225] on p "Enter addresses, locations or lender names" at bounding box center [318, 234] width 323 height 24
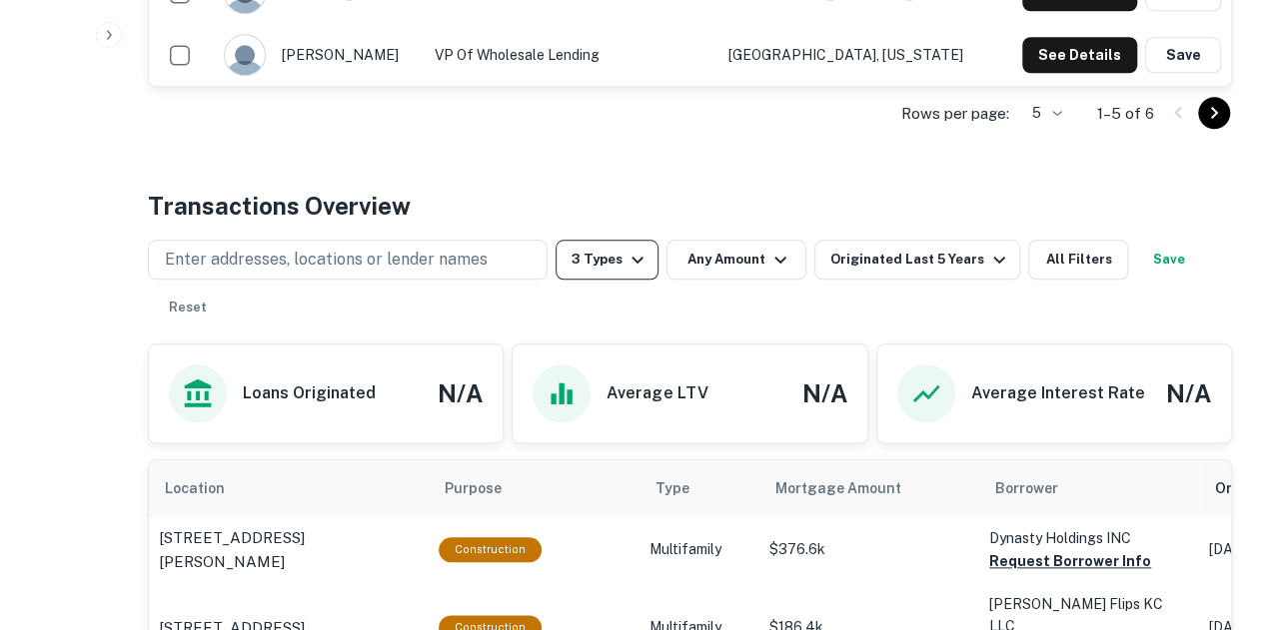
scroll to position [841, 0]
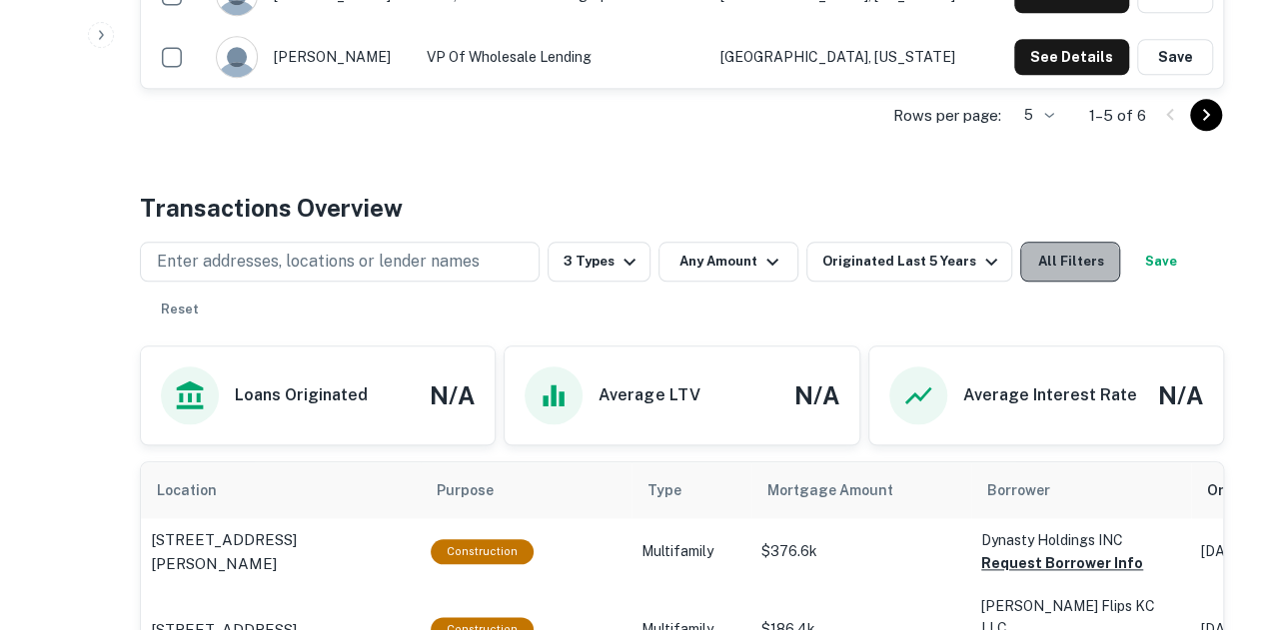
click at [1045, 249] on button "All Filters" at bounding box center [1070, 262] width 100 height 40
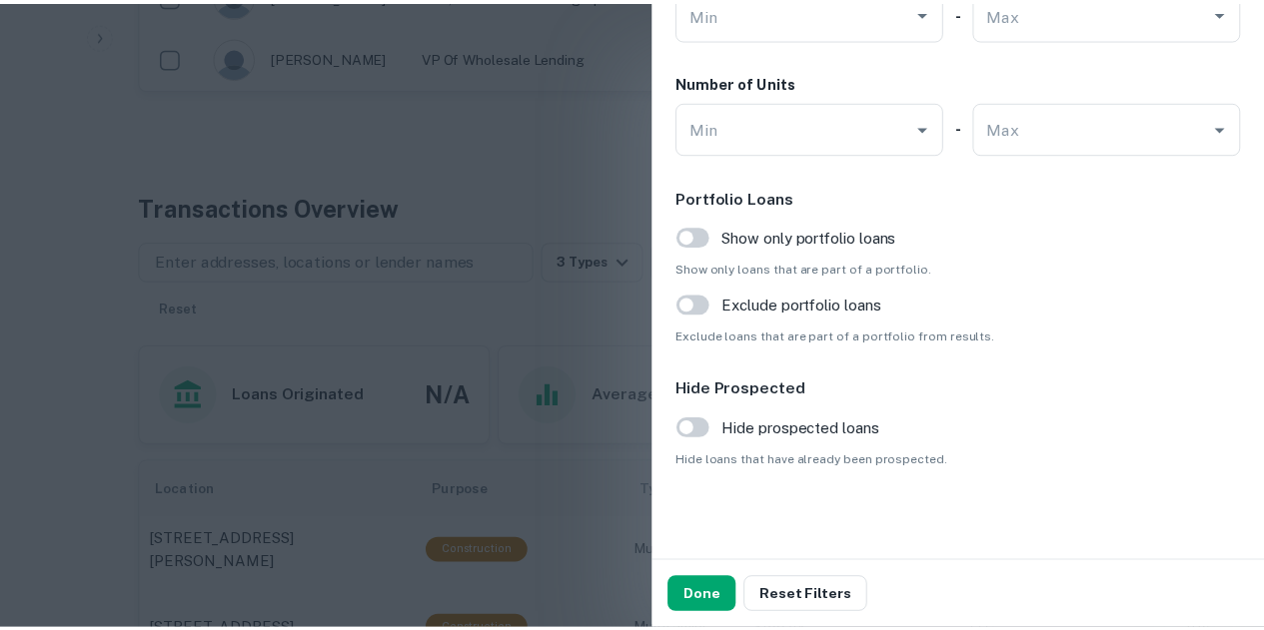
scroll to position [0, 0]
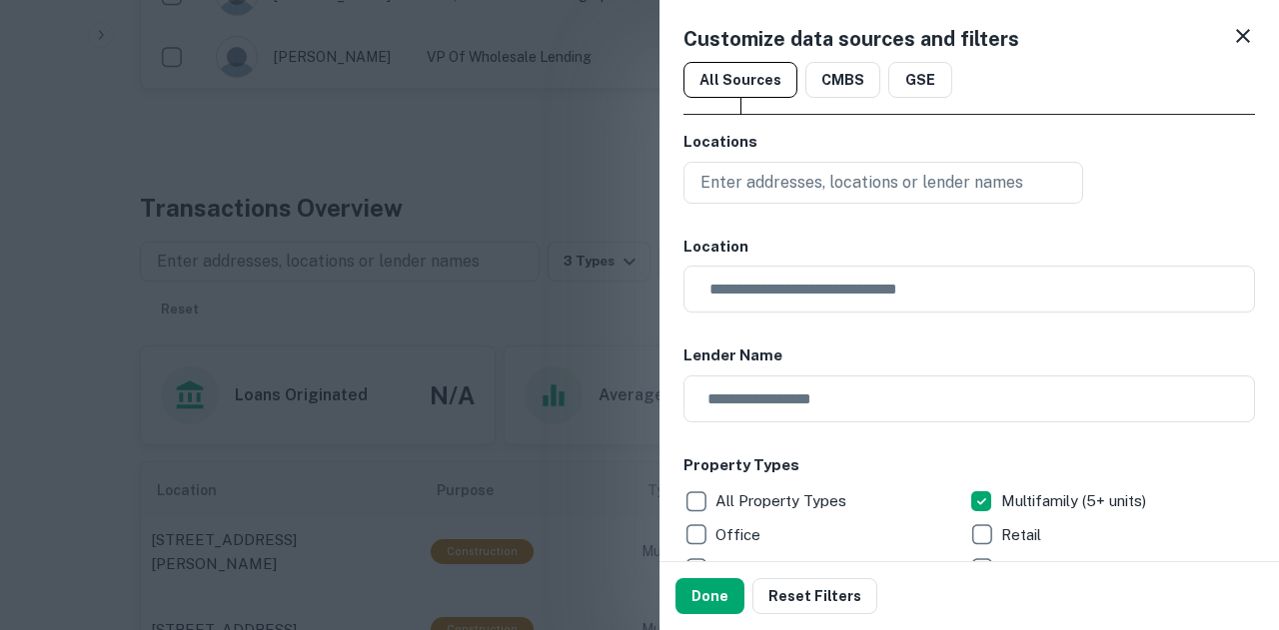
click at [552, 192] on div at bounding box center [639, 315] width 1279 height 630
